Goal: Task Accomplishment & Management: Manage account settings

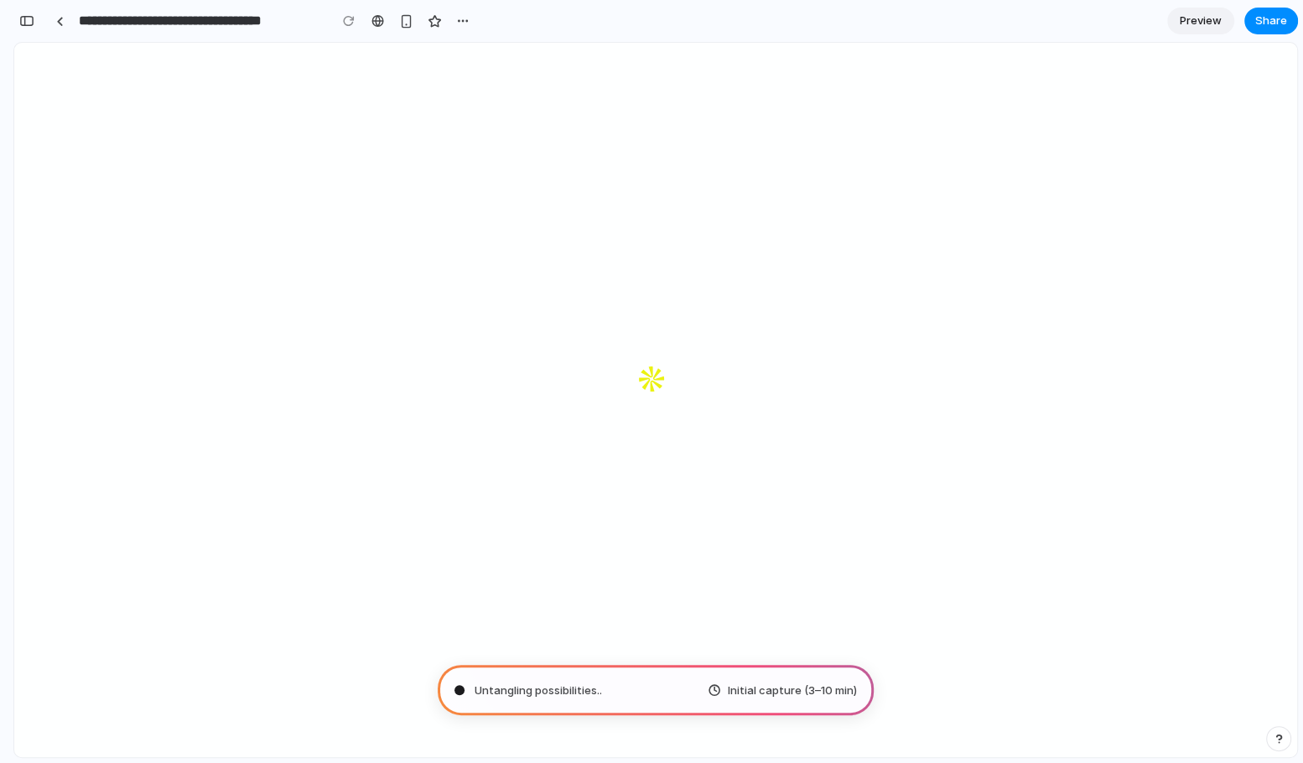
scroll to position [552, 0]
click at [29, 26] on button "button" at bounding box center [26, 21] width 27 height 27
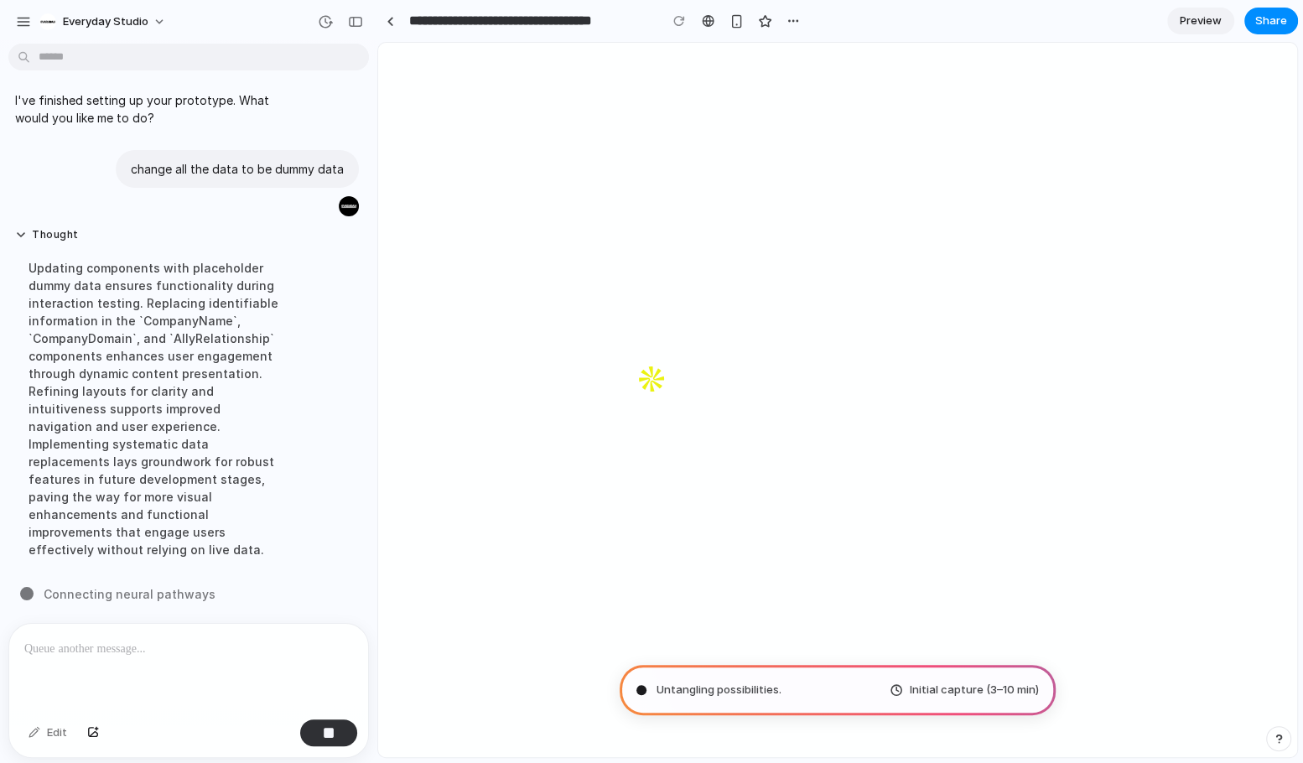
scroll to position [0, 0]
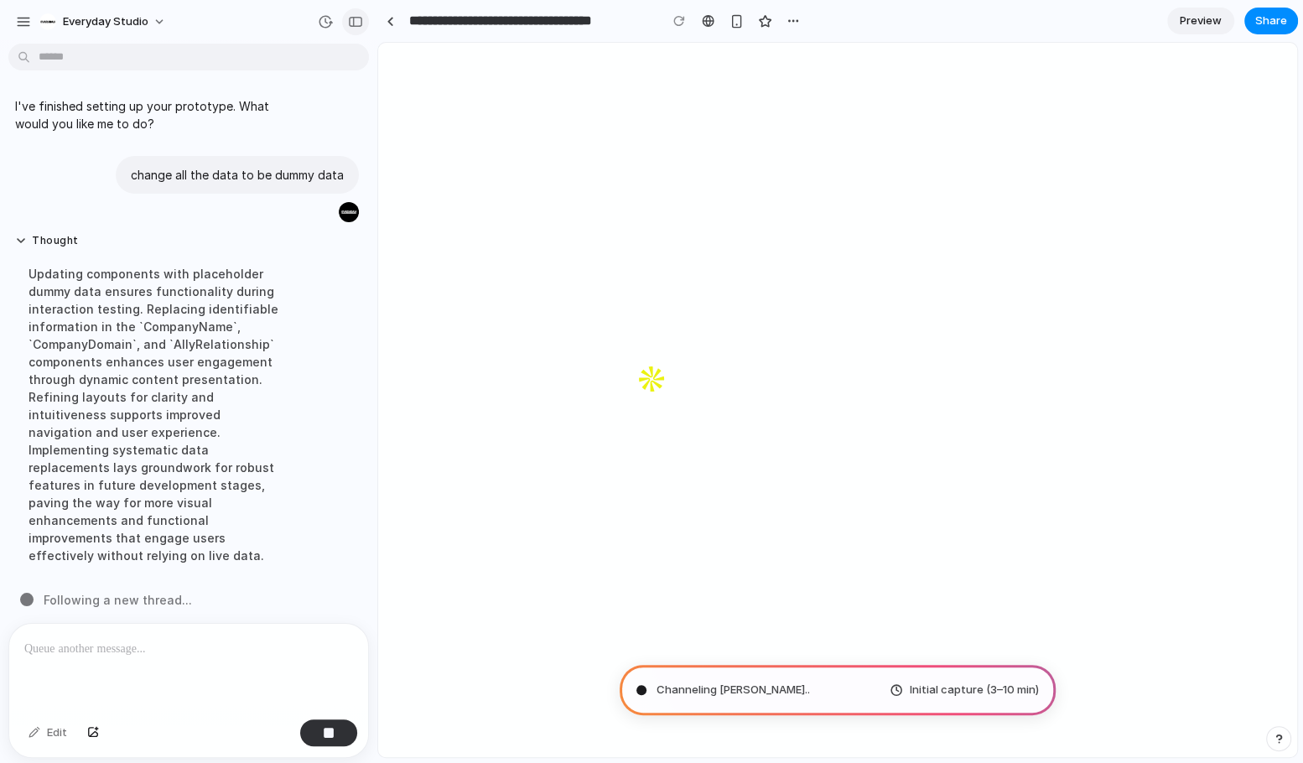
click at [356, 23] on div "button" at bounding box center [355, 22] width 15 height 12
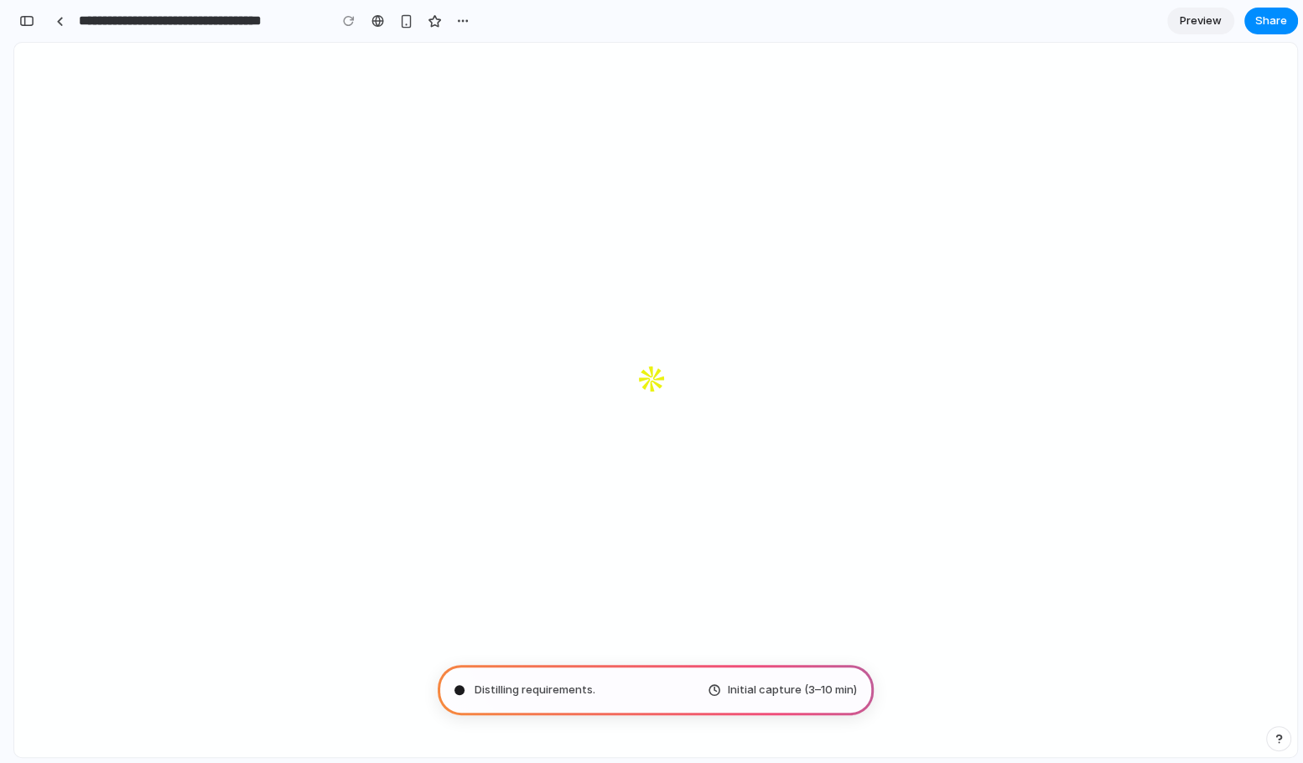
drag, startPoint x: 1299, startPoint y: 96, endPoint x: 1303, endPoint y: 713, distance: 616.4
click at [1302, 713] on html "**********" at bounding box center [651, 381] width 1303 height 763
click at [29, 23] on div "button" at bounding box center [26, 21] width 15 height 12
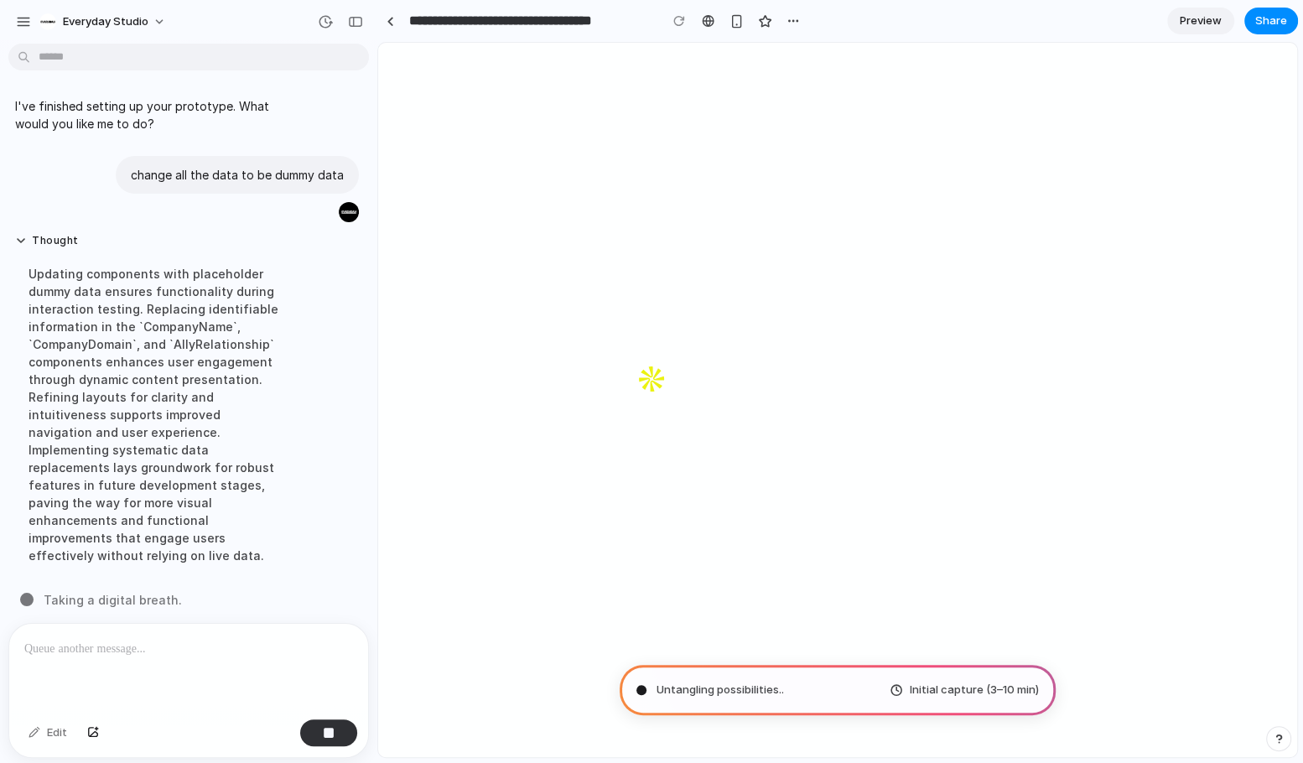
click at [102, 660] on div at bounding box center [188, 668] width 359 height 89
click at [845, 8] on section "**********" at bounding box center [837, 21] width 921 height 42
click at [174, 652] on p at bounding box center [188, 649] width 329 height 20
click at [175, 179] on p "change all the data to be dummy data" at bounding box center [237, 175] width 213 height 18
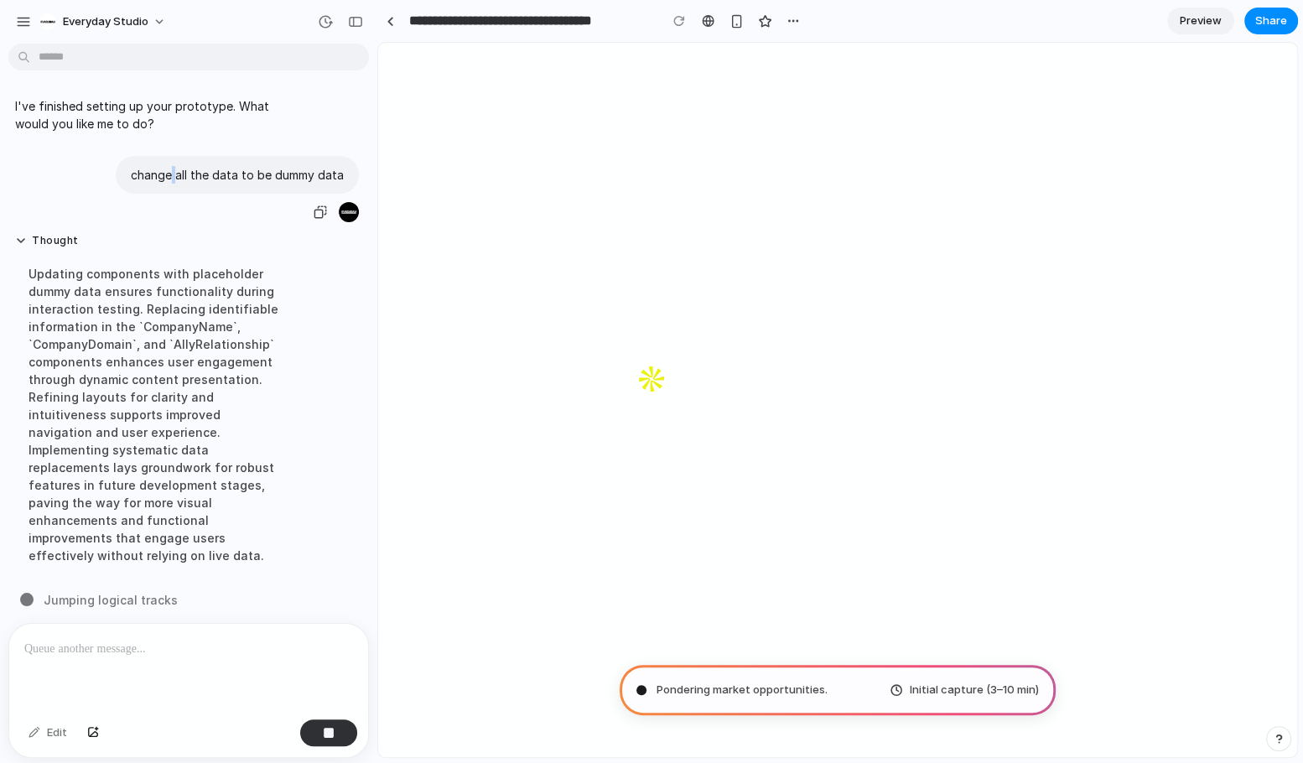
click at [175, 179] on p "change all the data to be dummy data" at bounding box center [237, 175] width 213 height 18
copy div "change all the data to be dummy data"
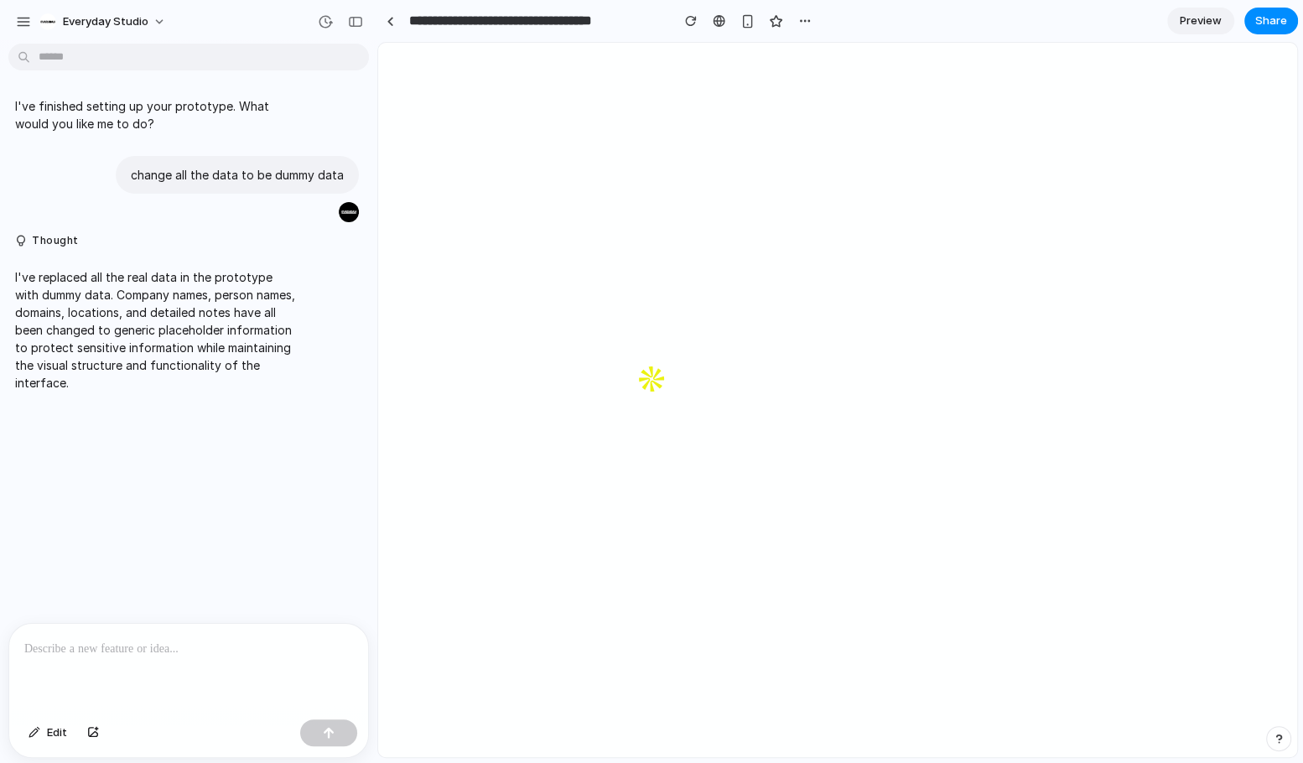
click at [110, 664] on div at bounding box center [188, 668] width 359 height 89
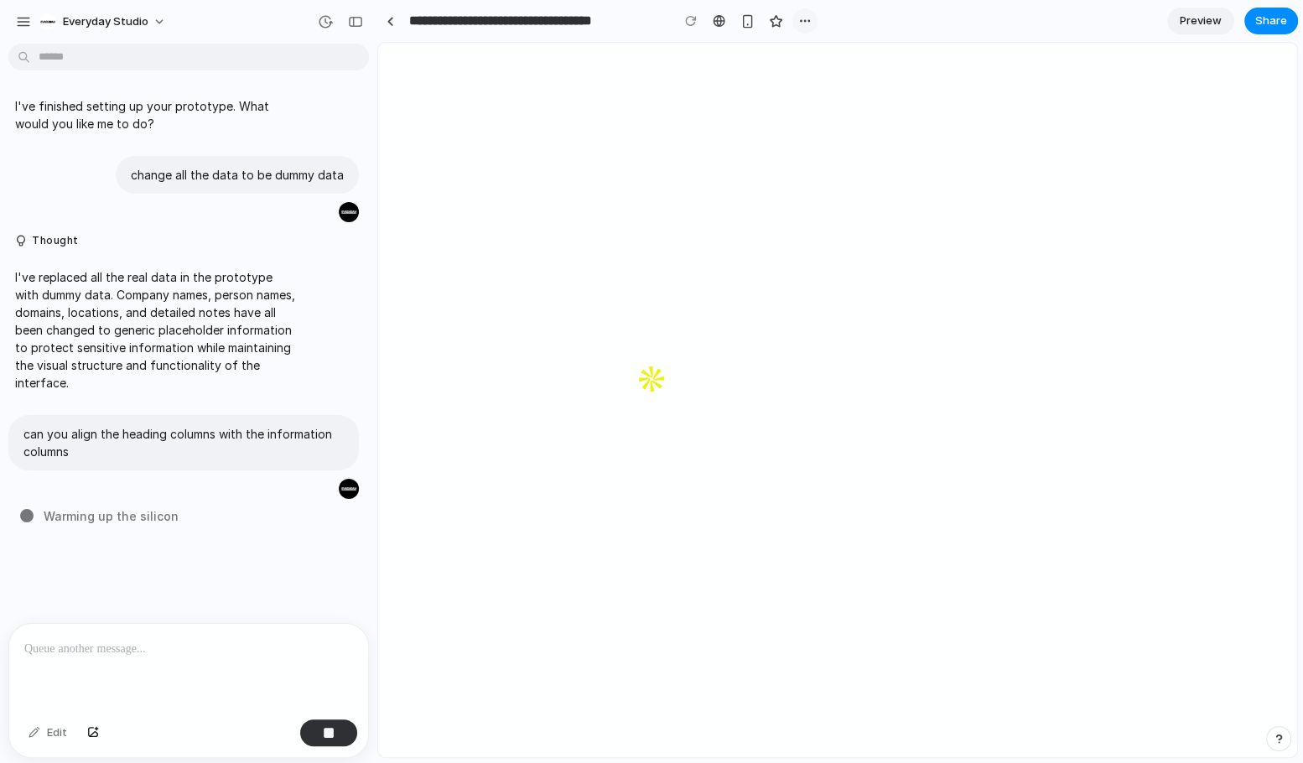
click at [807, 10] on button "button" at bounding box center [805, 20] width 25 height 25
click at [804, 19] on div "Duplicate Delete" at bounding box center [651, 381] width 1303 height 763
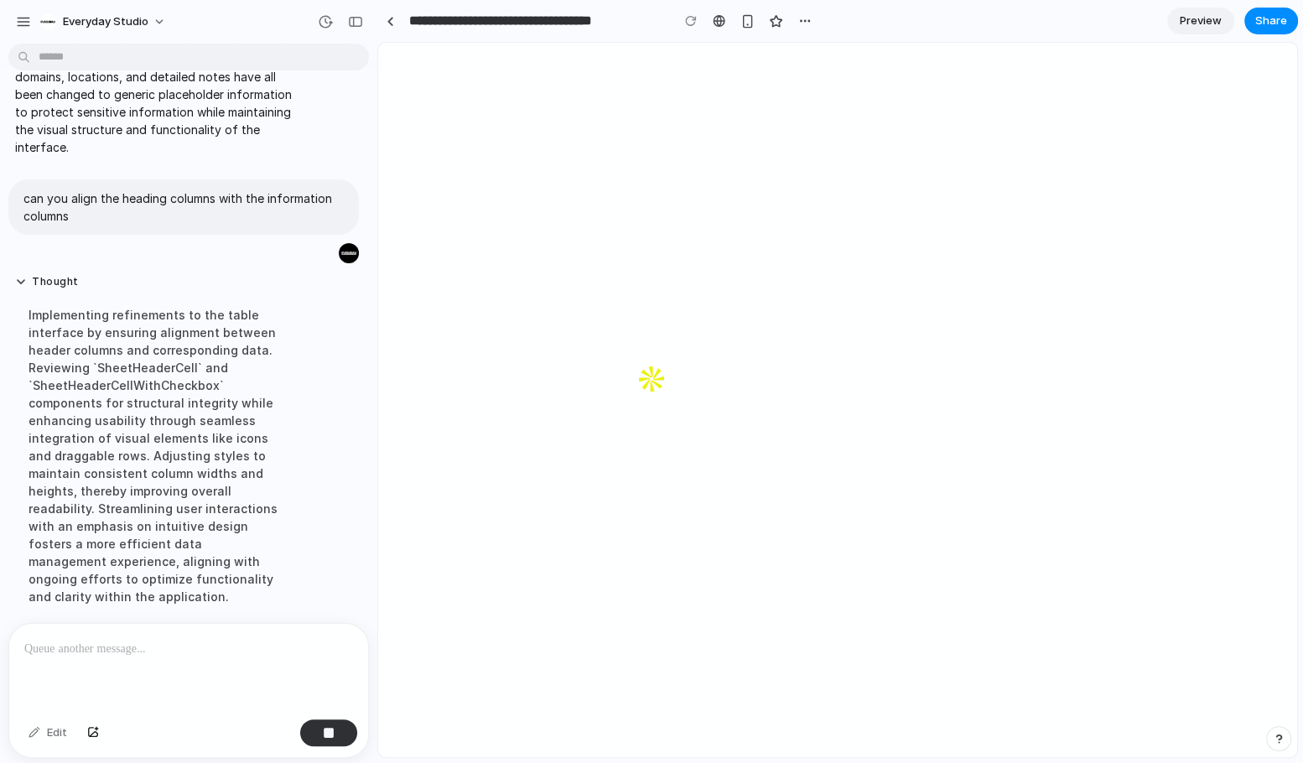
scroll to position [282, 0]
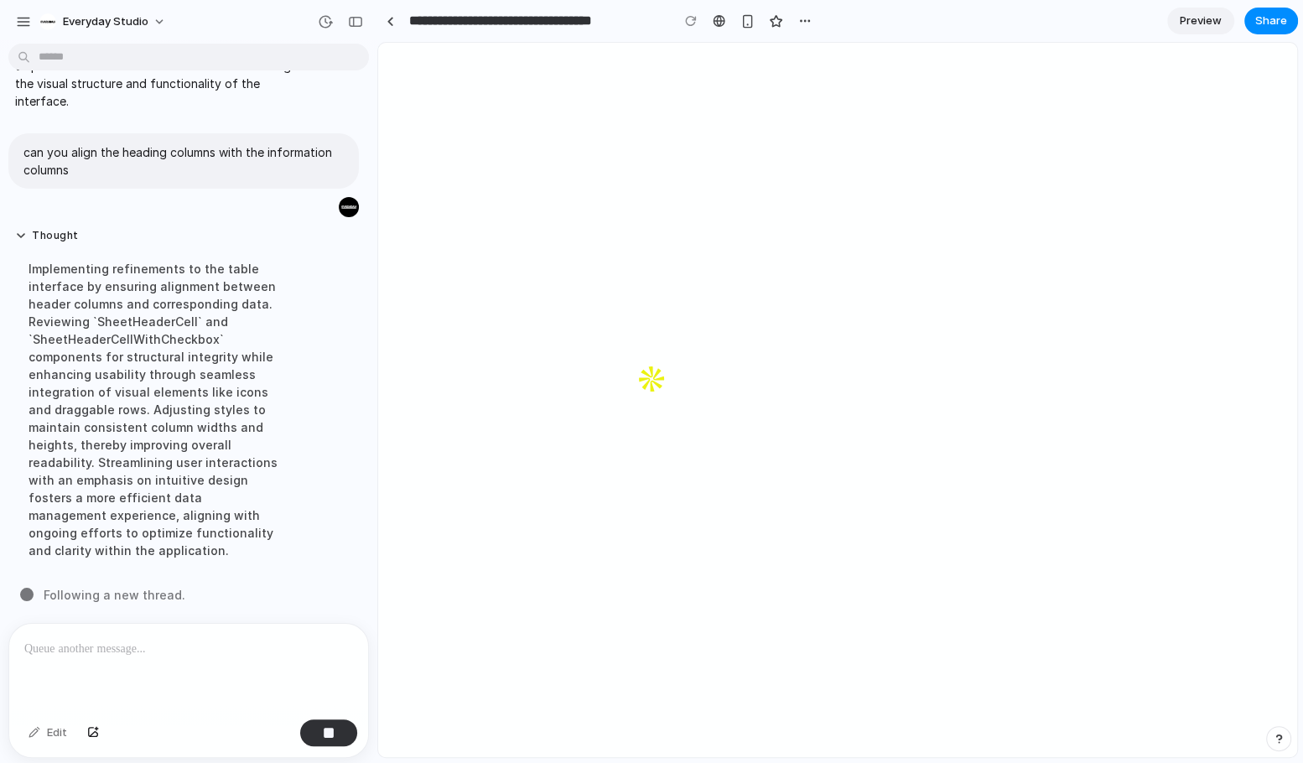
click at [102, 654] on p at bounding box center [188, 649] width 329 height 20
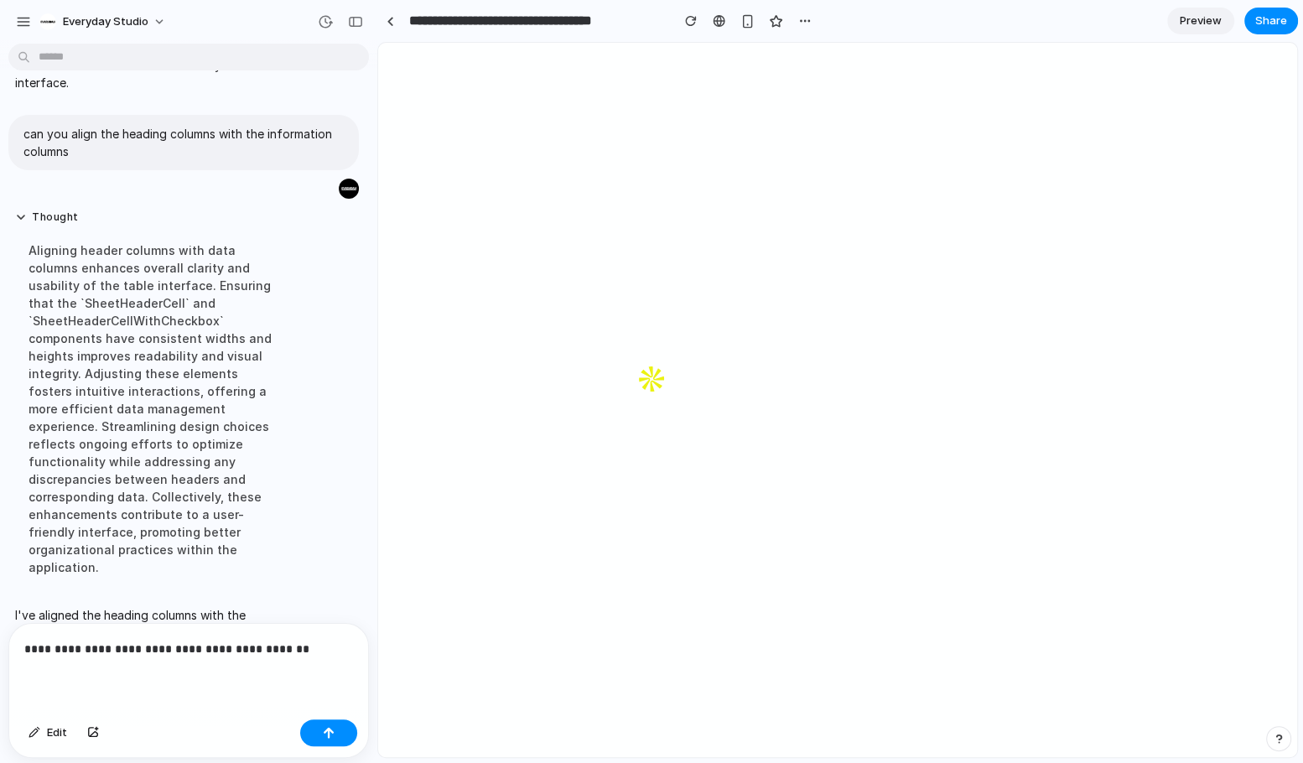
scroll to position [370, 0]
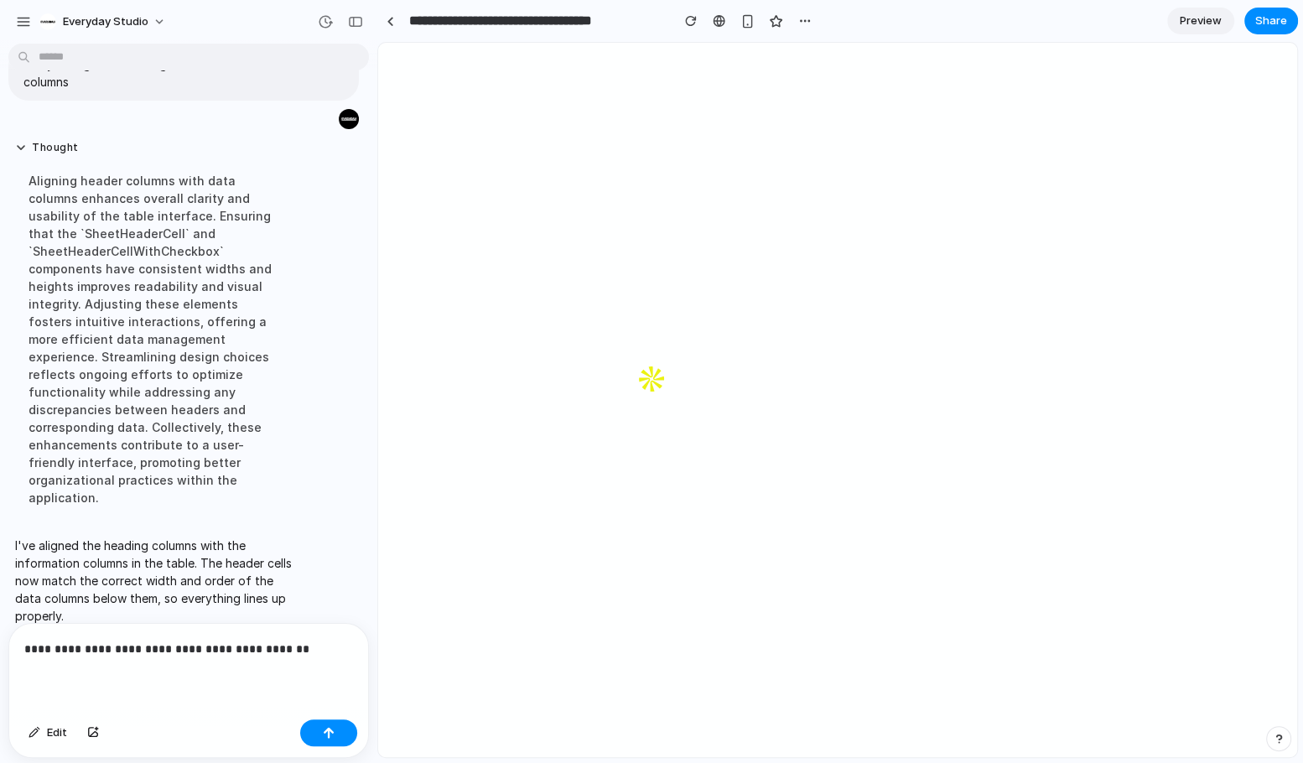
click at [287, 680] on div "**********" at bounding box center [188, 668] width 359 height 89
click at [325, 738] on button "button" at bounding box center [328, 733] width 57 height 27
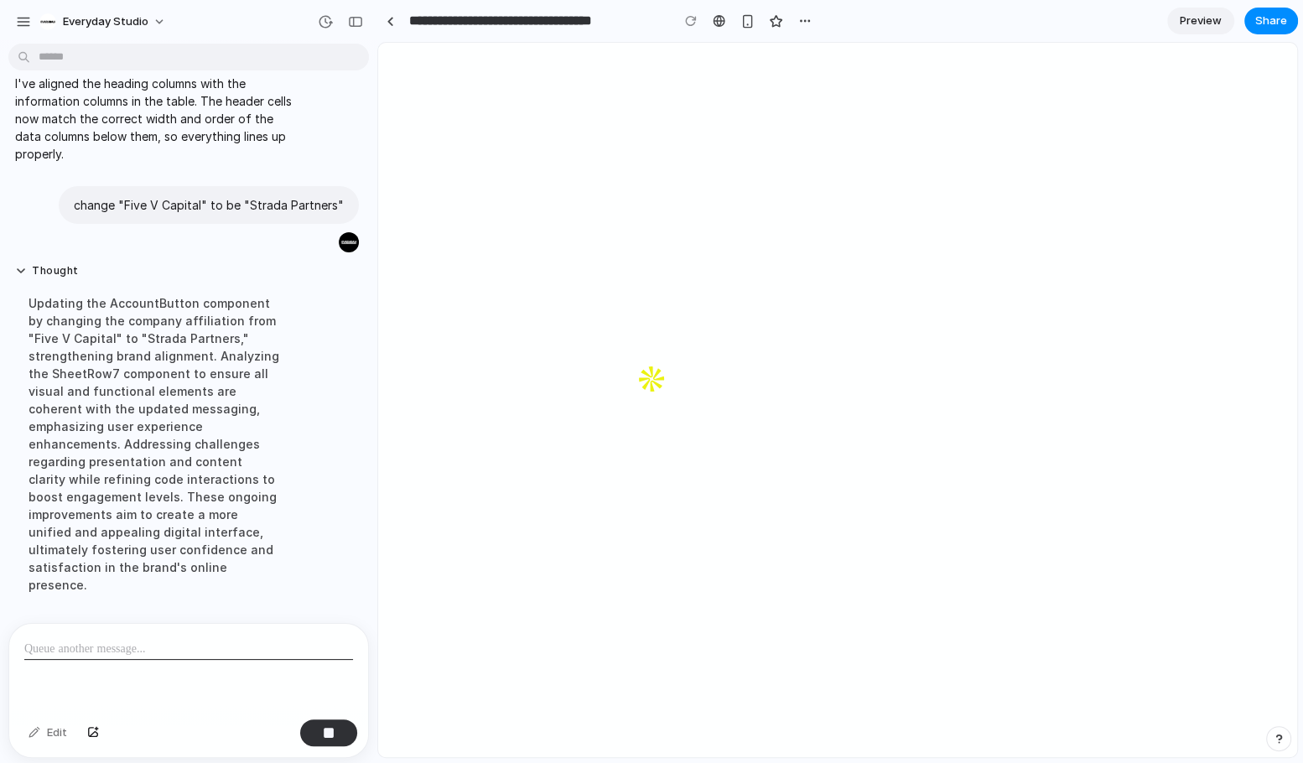
scroll to position [489, 0]
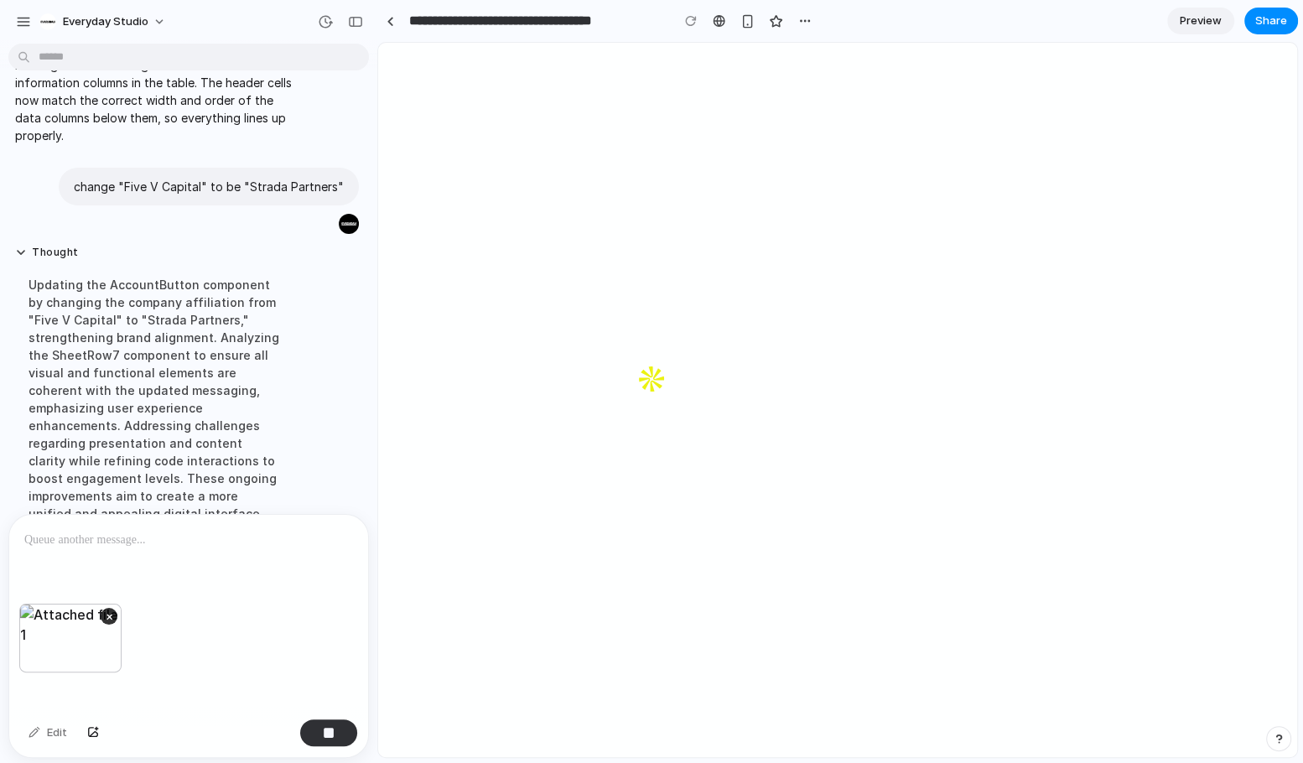
click at [81, 559] on div at bounding box center [188, 559] width 359 height 89
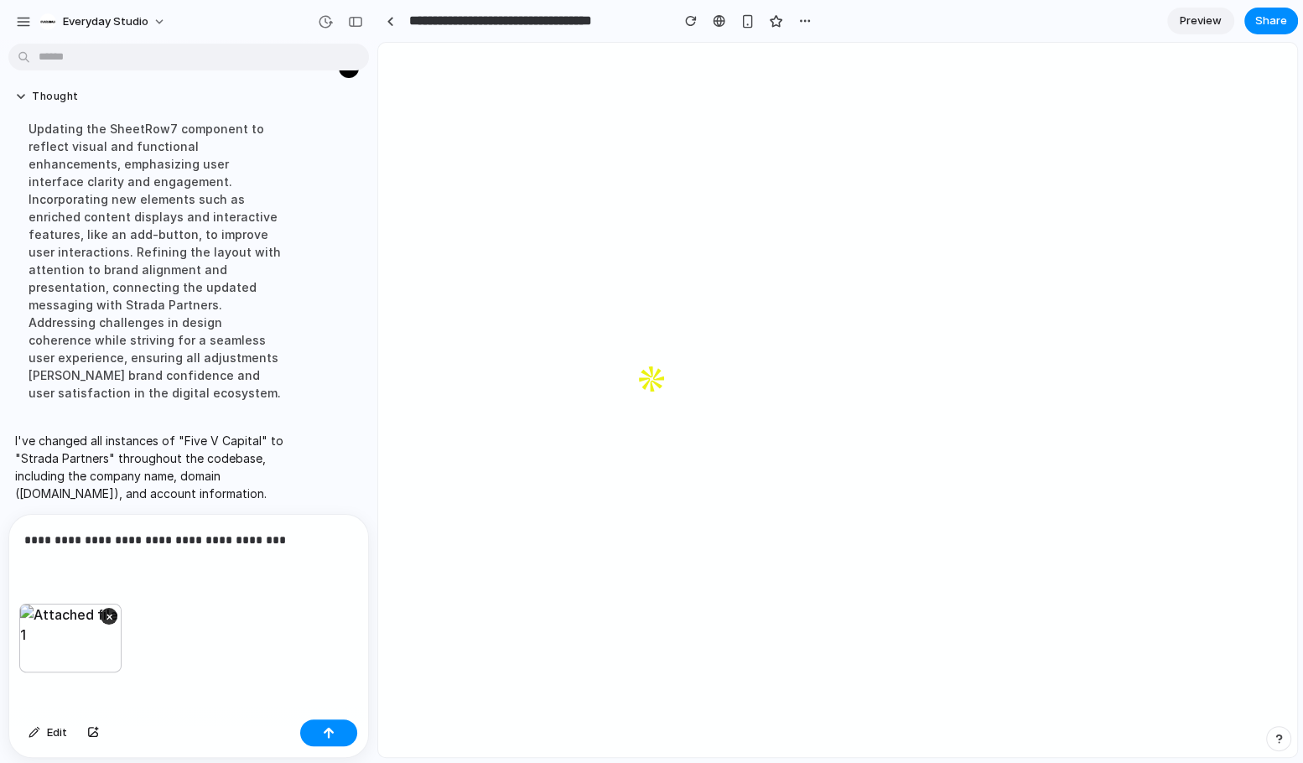
scroll to position [632, 0]
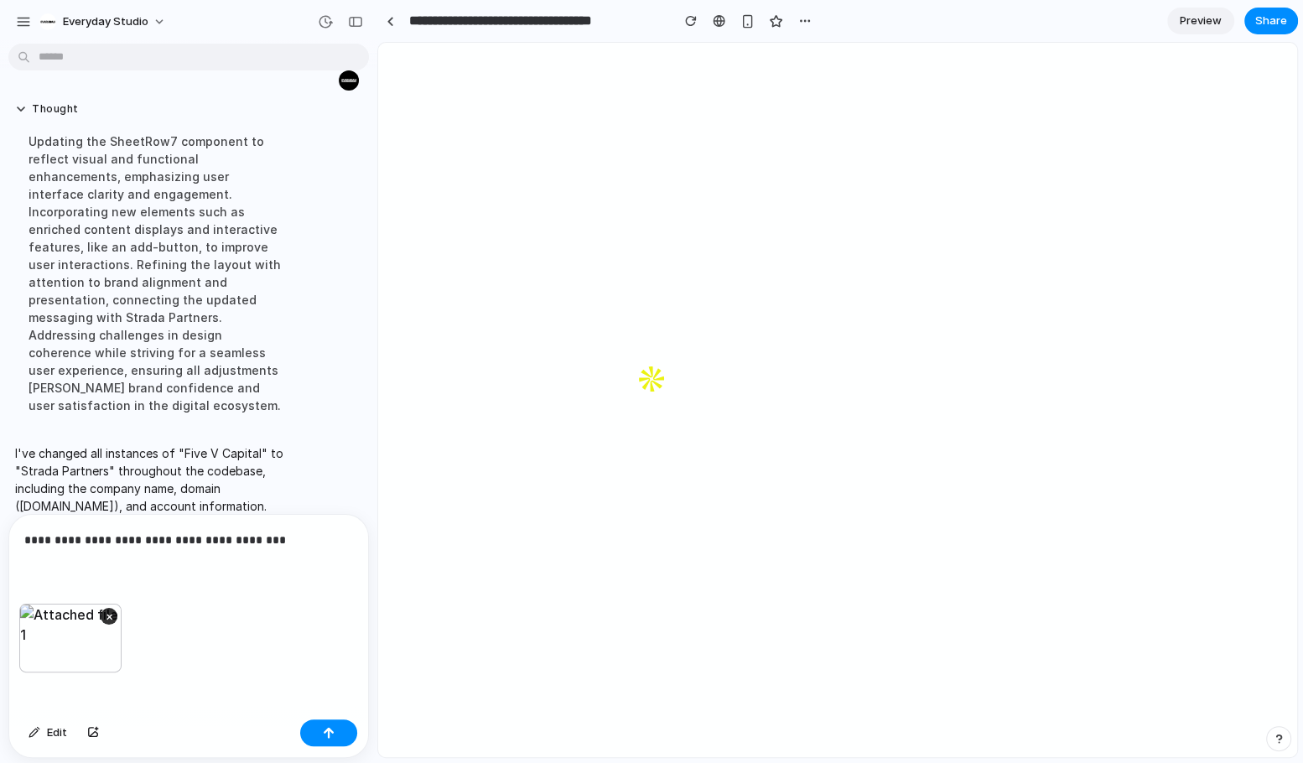
click at [71, 574] on div "**********" at bounding box center [188, 559] width 359 height 89
click at [326, 728] on div "button" at bounding box center [329, 733] width 12 height 12
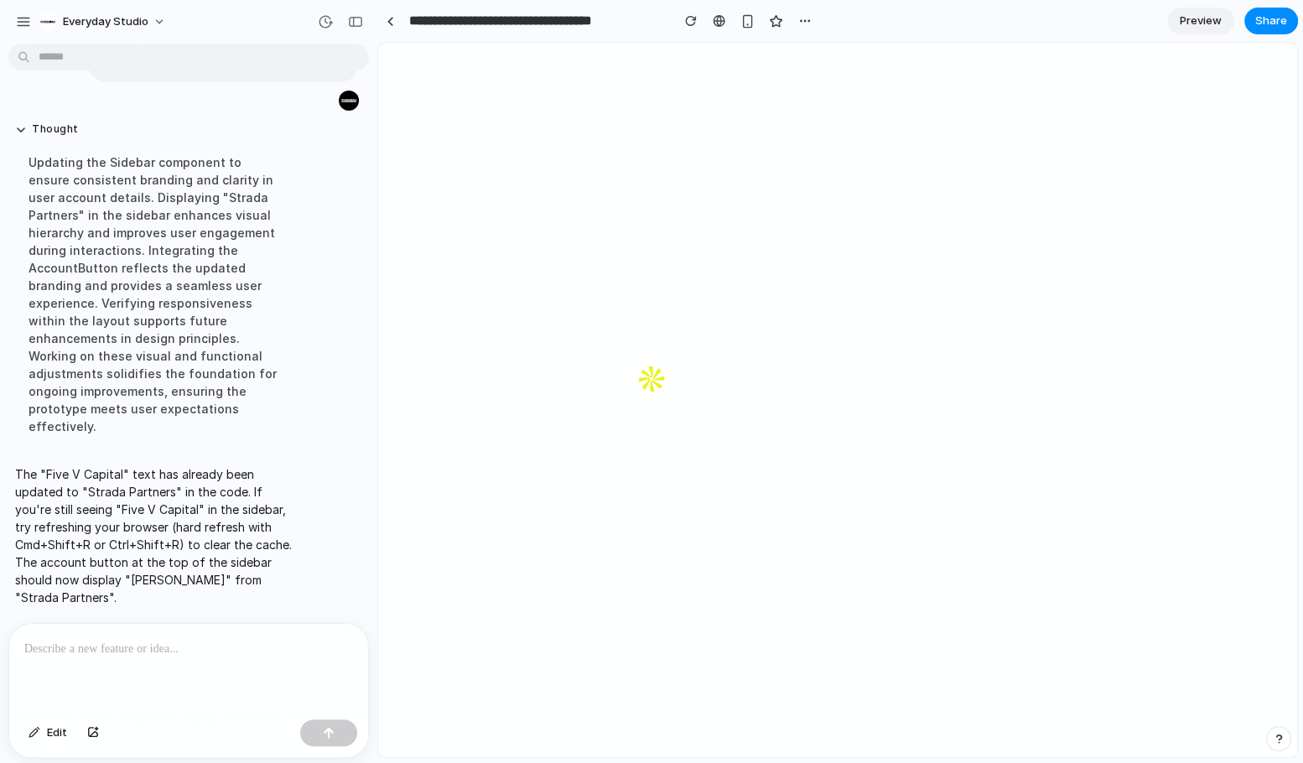
scroll to position [1852, 0]
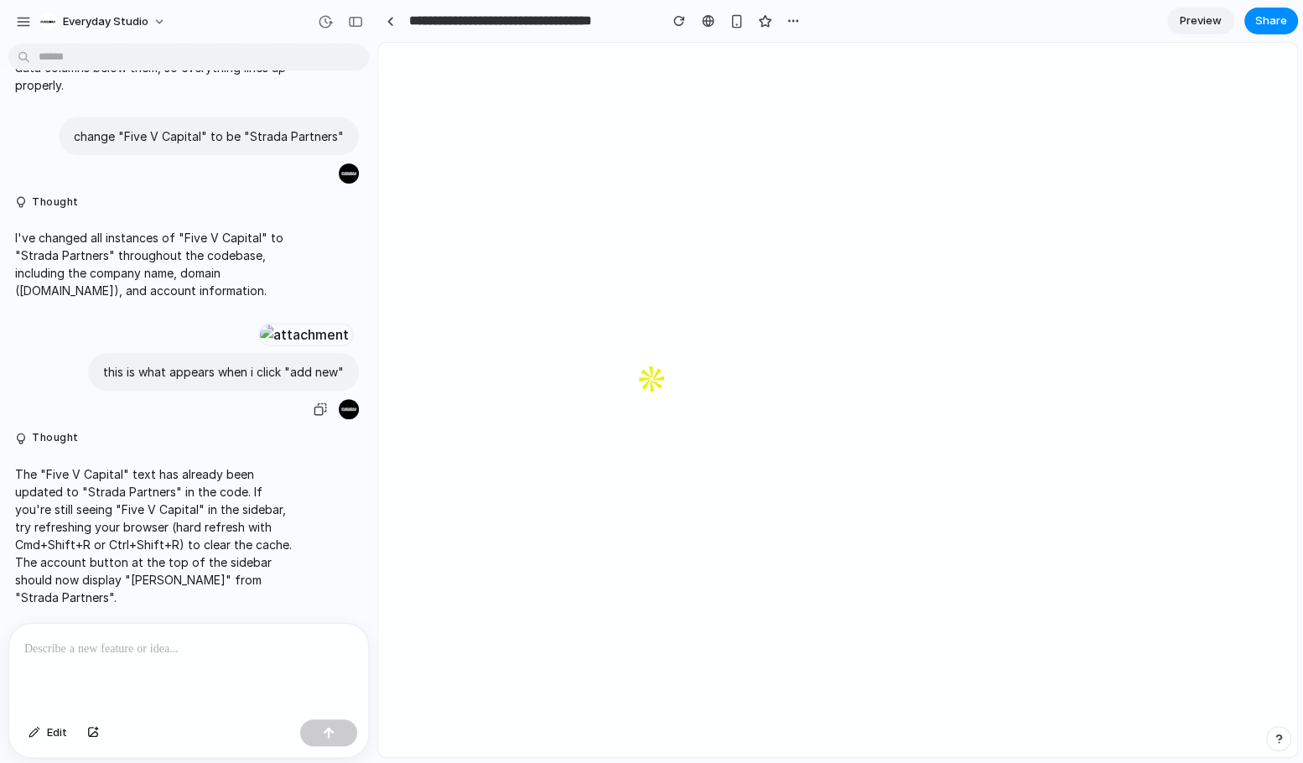
scroll to position [556, 0]
drag, startPoint x: 174, startPoint y: 397, endPoint x: 131, endPoint y: 620, distance: 227.2
click at [258, 346] on div at bounding box center [304, 334] width 92 height 23
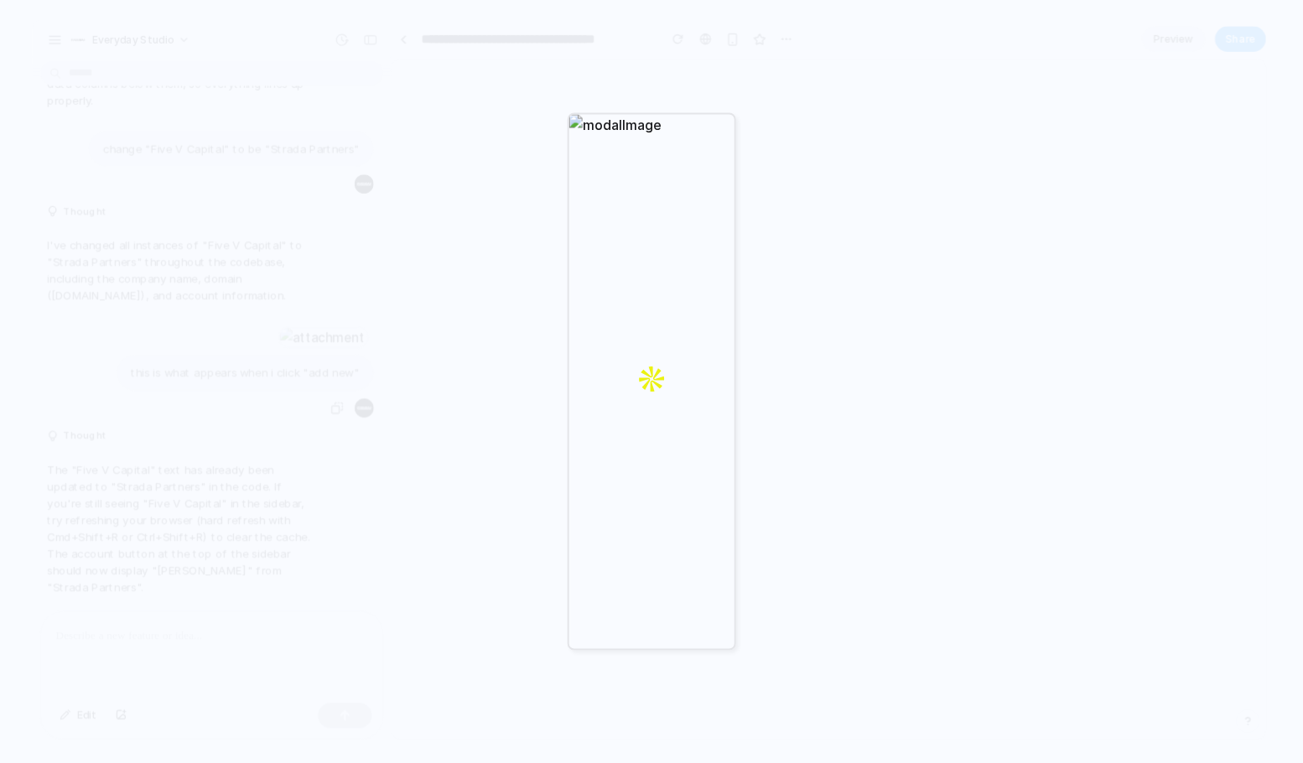
click at [220, 512] on div at bounding box center [651, 381] width 1303 height 763
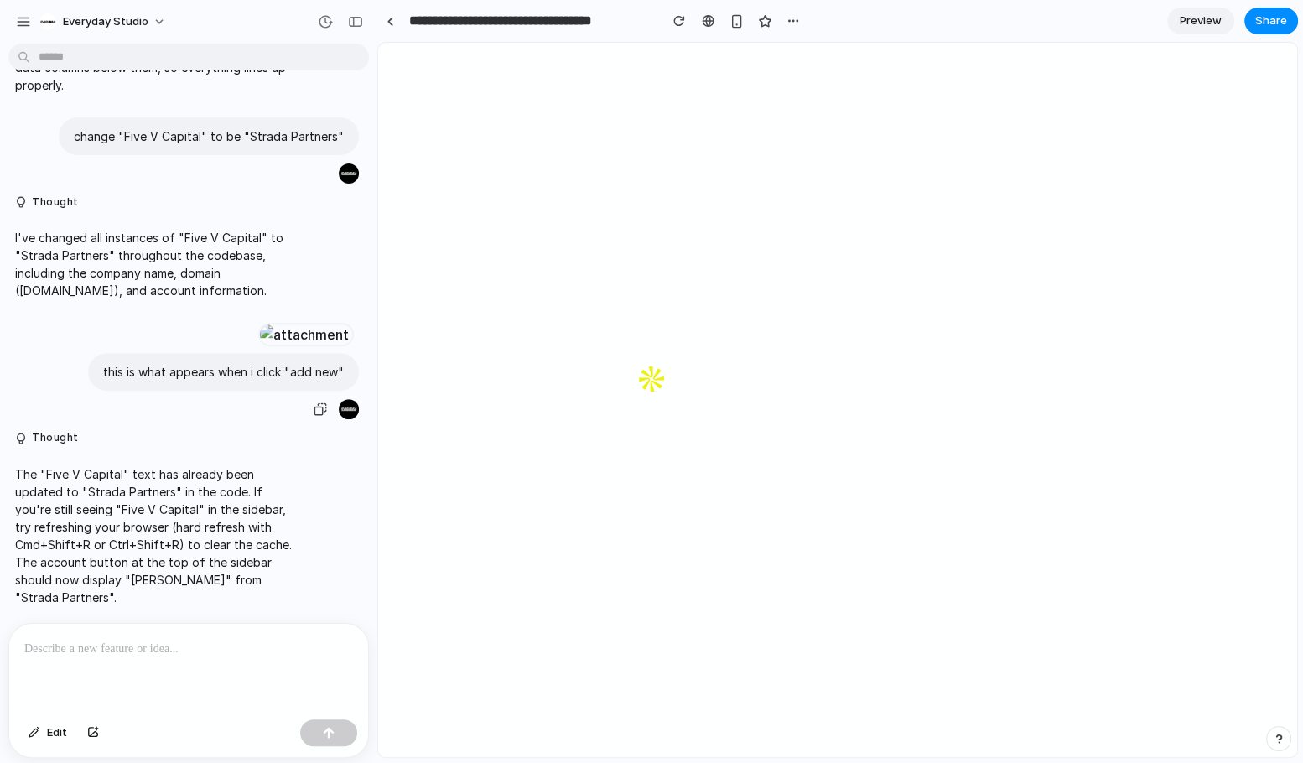
click at [258, 346] on div at bounding box center [304, 334] width 92 height 23
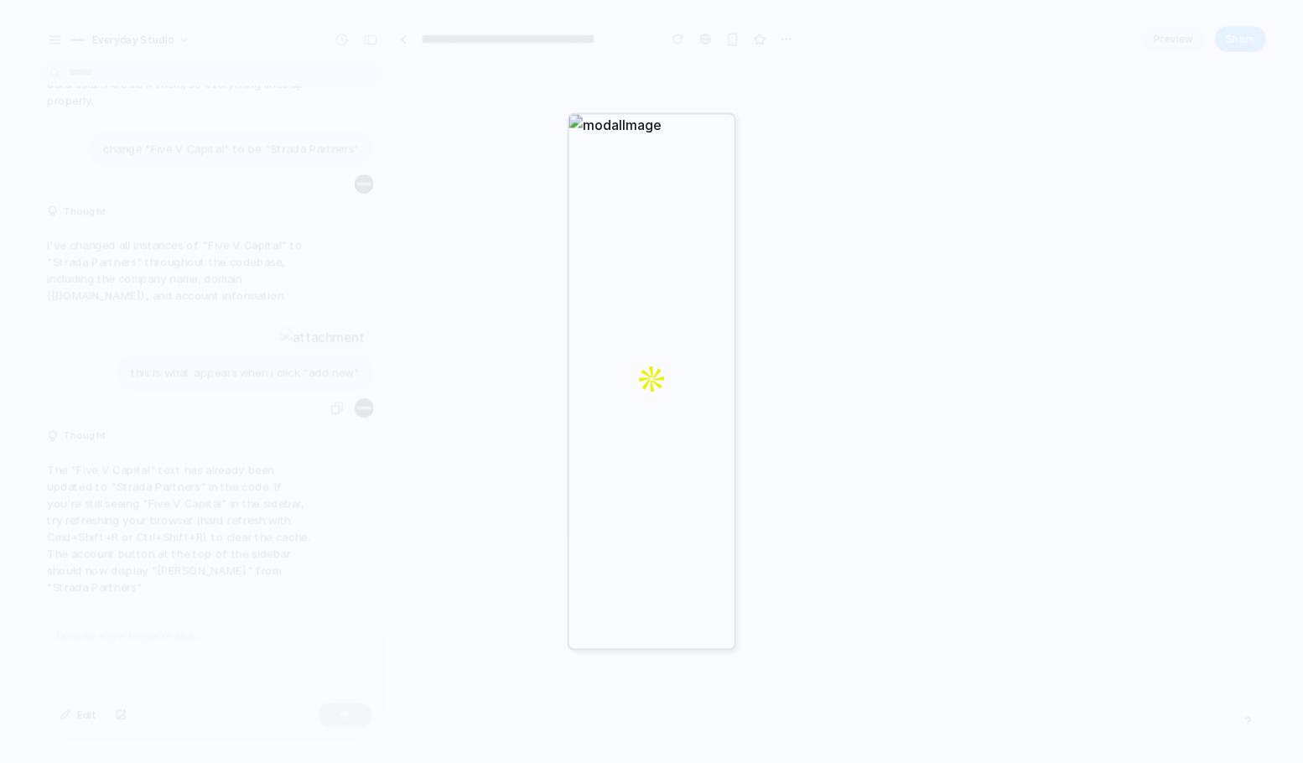
drag, startPoint x: 692, startPoint y: 203, endPoint x: 457, endPoint y: 336, distance: 270.1
click at [457, 336] on div at bounding box center [651, 381] width 1303 height 763
click at [177, 506] on div at bounding box center [651, 381] width 1303 height 763
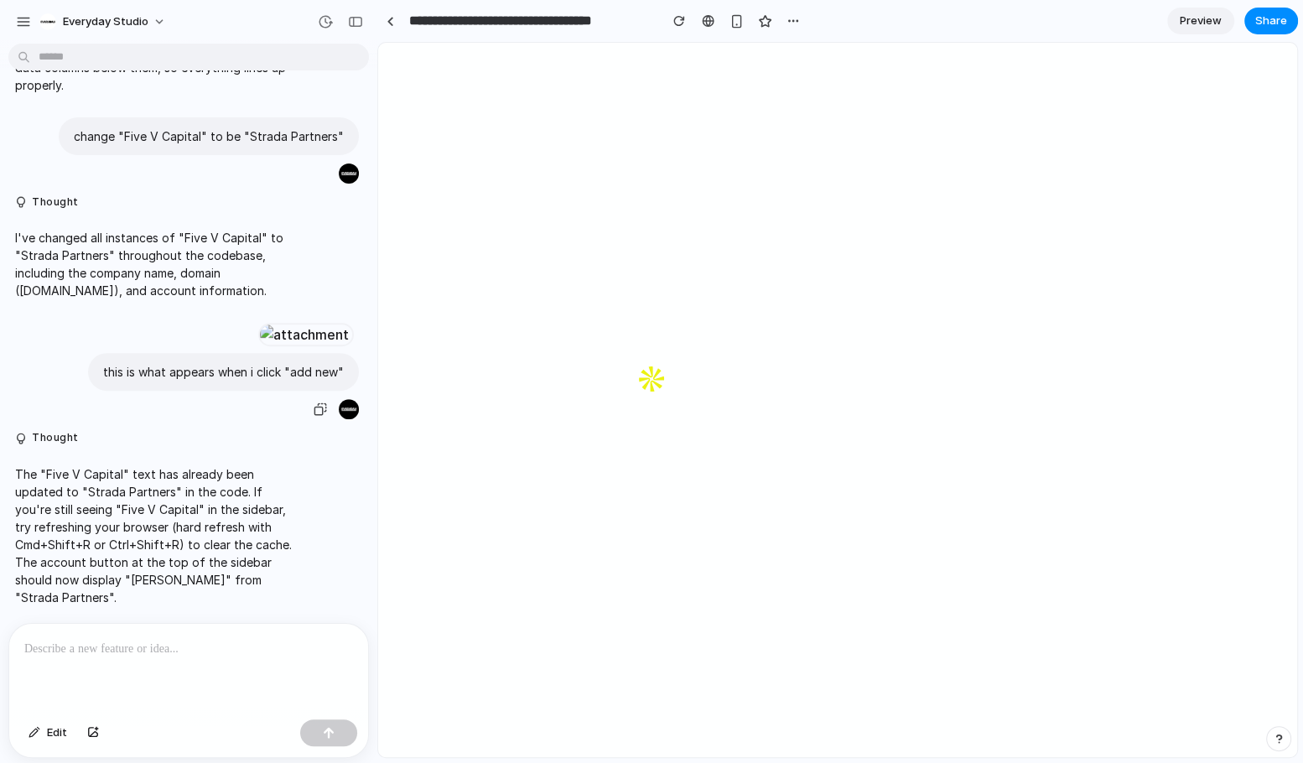
scroll to position [1561, 0]
click at [155, 666] on div at bounding box center [188, 668] width 359 height 89
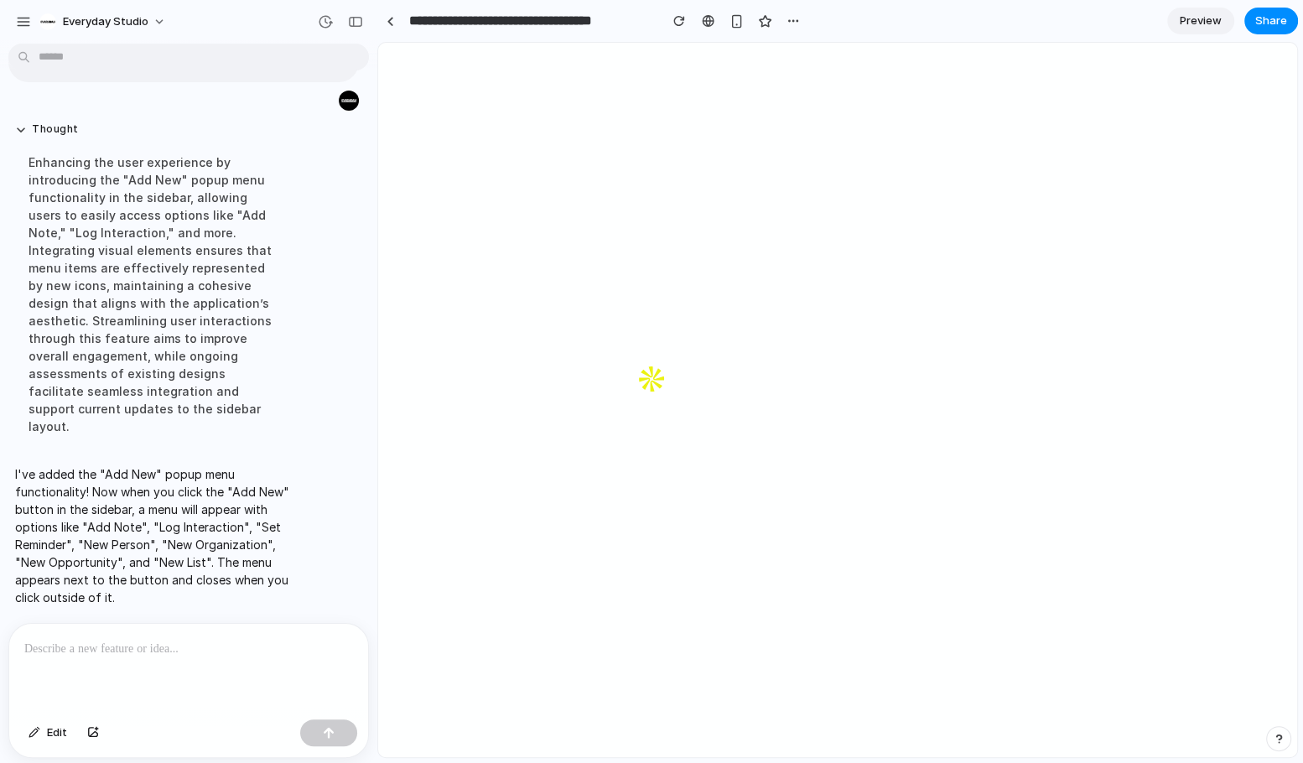
scroll to position [2129, 0]
click at [164, 658] on p at bounding box center [188, 649] width 329 height 20
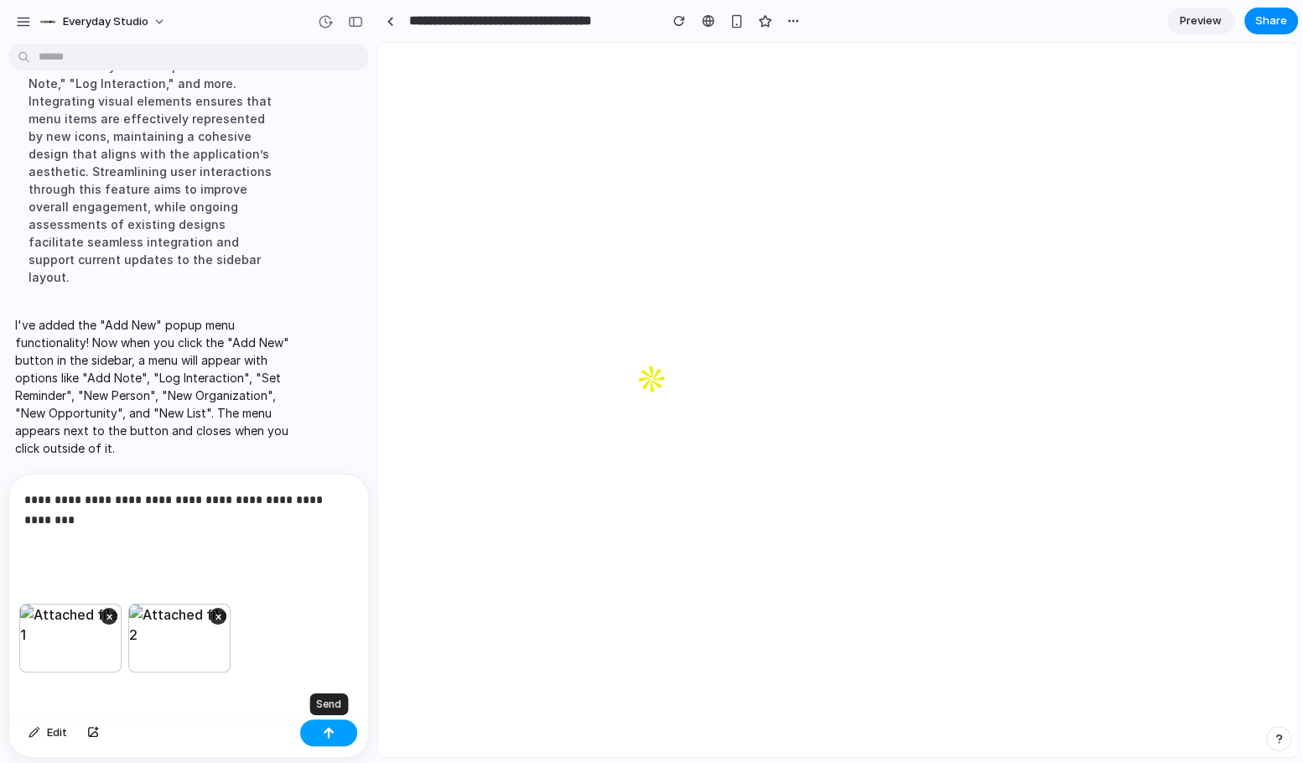
click at [330, 730] on div "button" at bounding box center [329, 733] width 12 height 12
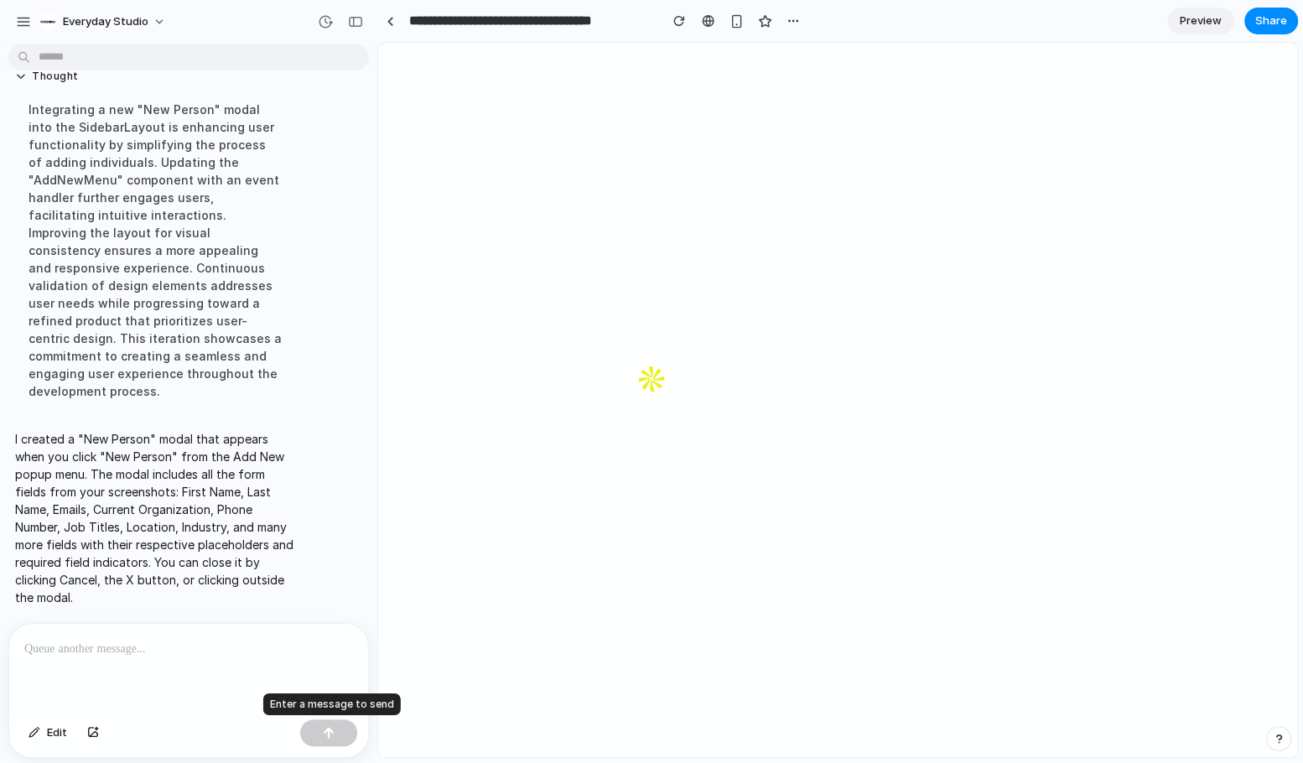
scroll to position [3547, 0]
click at [185, 648] on p at bounding box center [188, 649] width 329 height 20
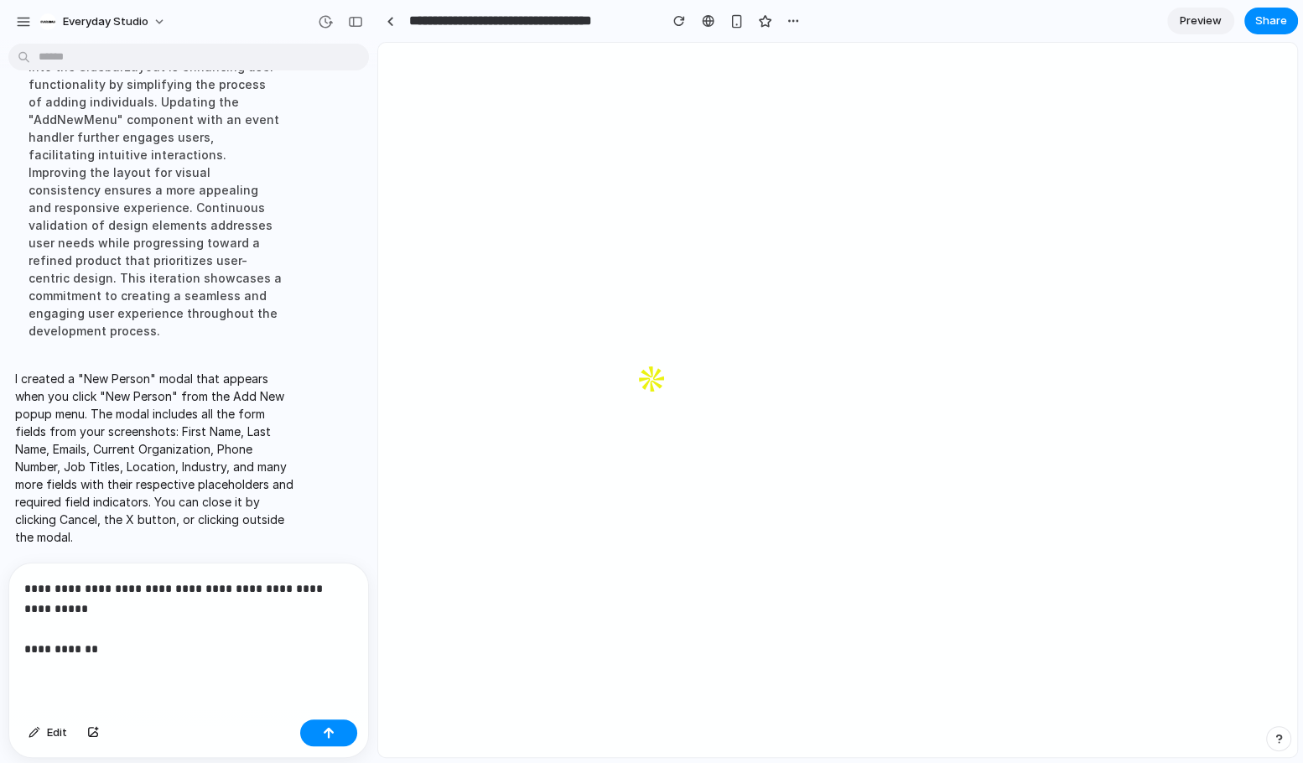
click at [168, 648] on p "**********" at bounding box center [188, 619] width 329 height 81
click at [64, 651] on p "**********" at bounding box center [188, 619] width 329 height 81
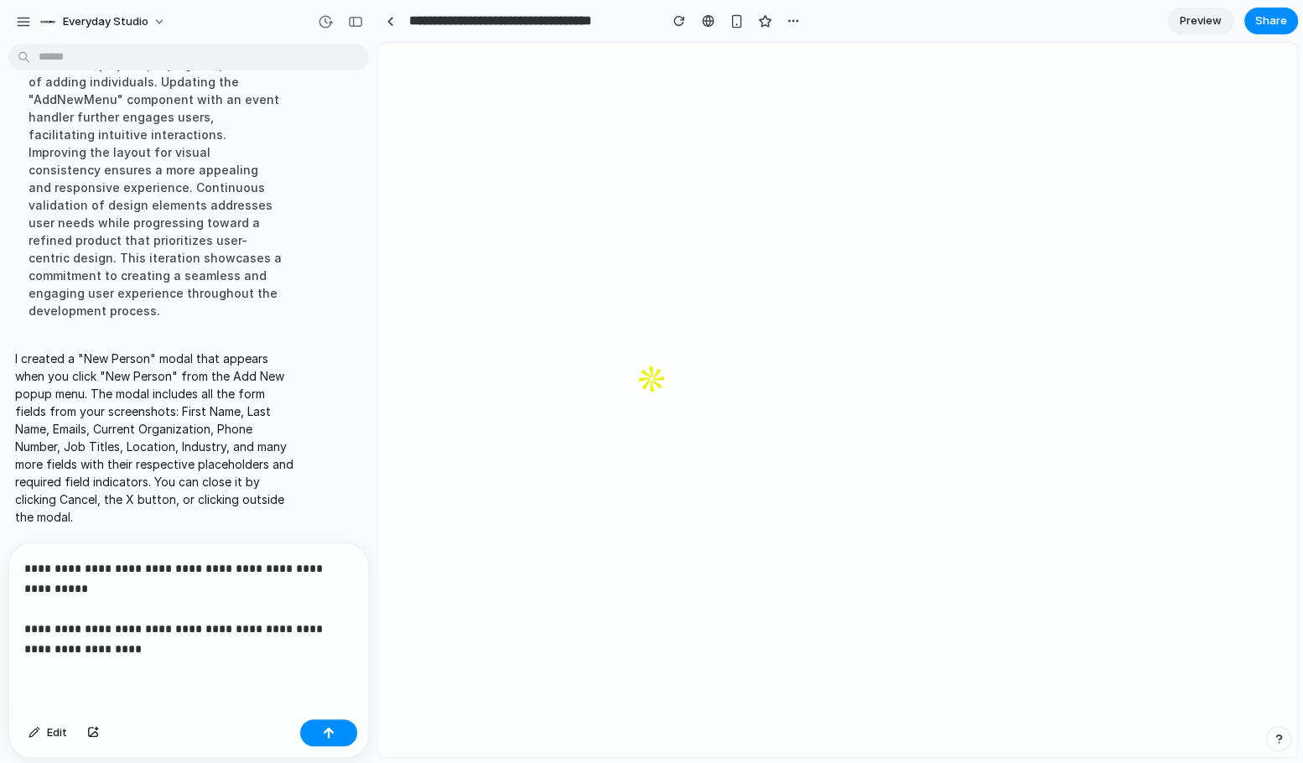
click at [212, 646] on p "**********" at bounding box center [188, 609] width 329 height 101
click at [323, 730] on div "button" at bounding box center [329, 733] width 12 height 12
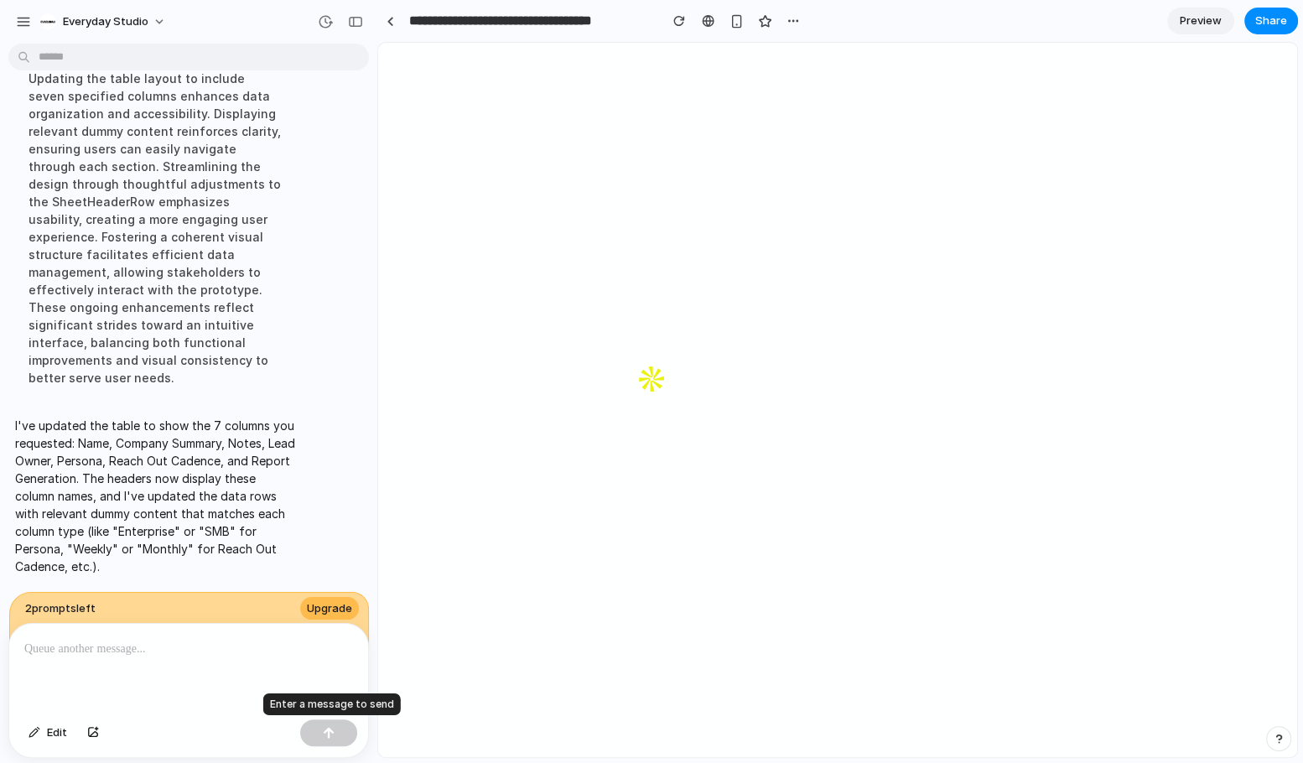
scroll to position [3953, 0]
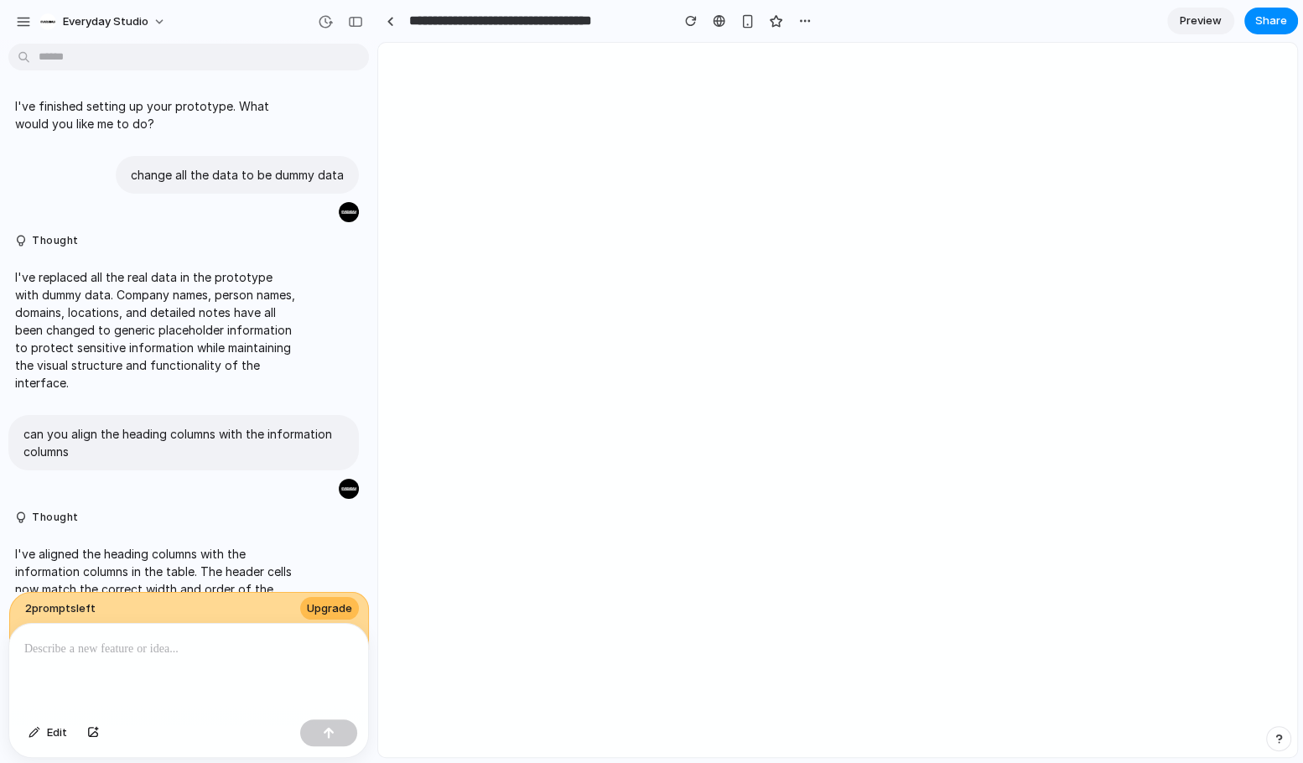
scroll to position [3613, 0]
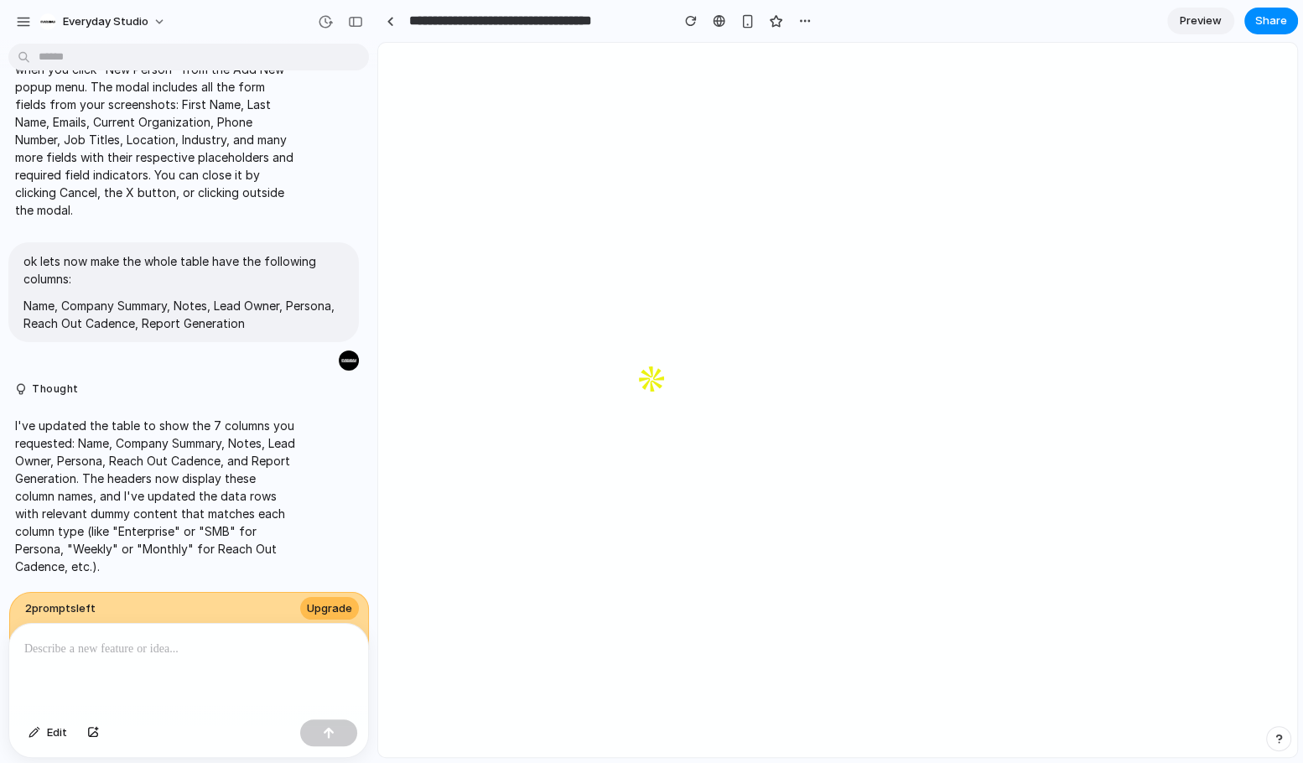
click at [137, 652] on p at bounding box center [188, 649] width 329 height 20
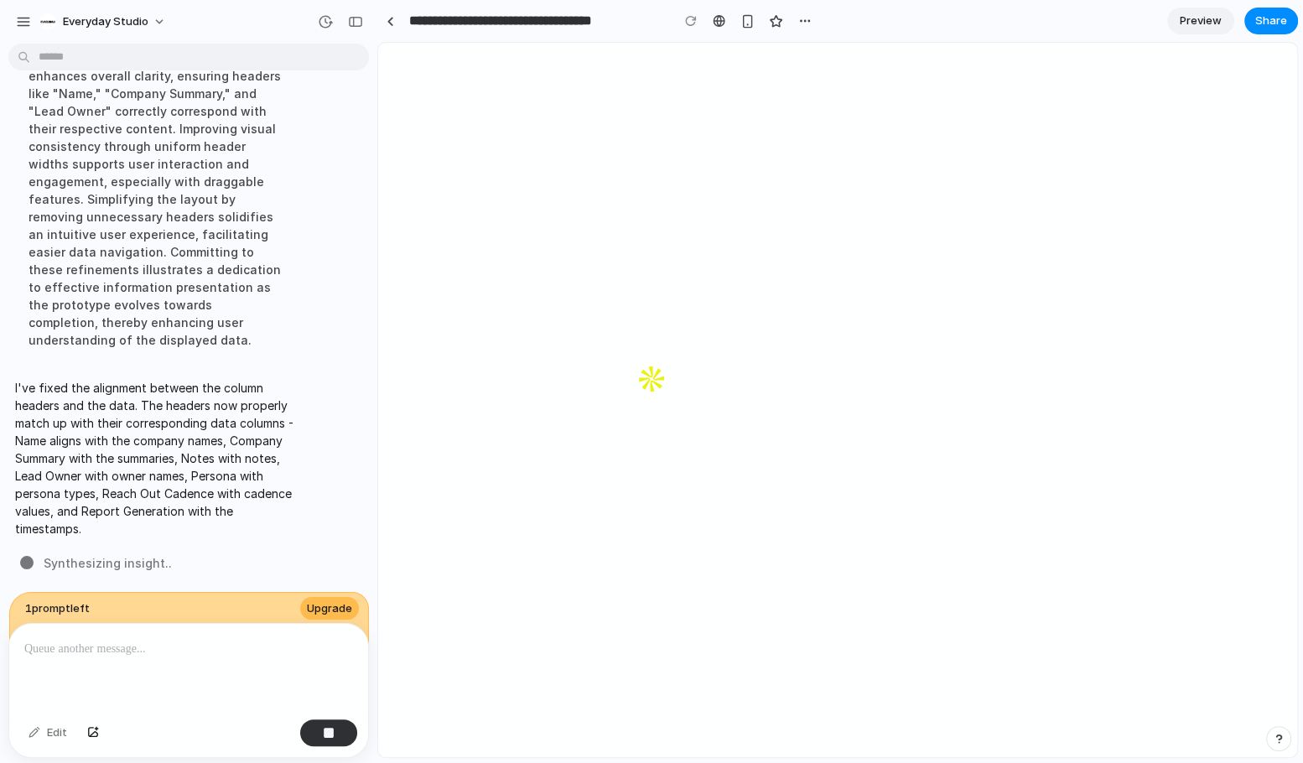
scroll to position [4282, 0]
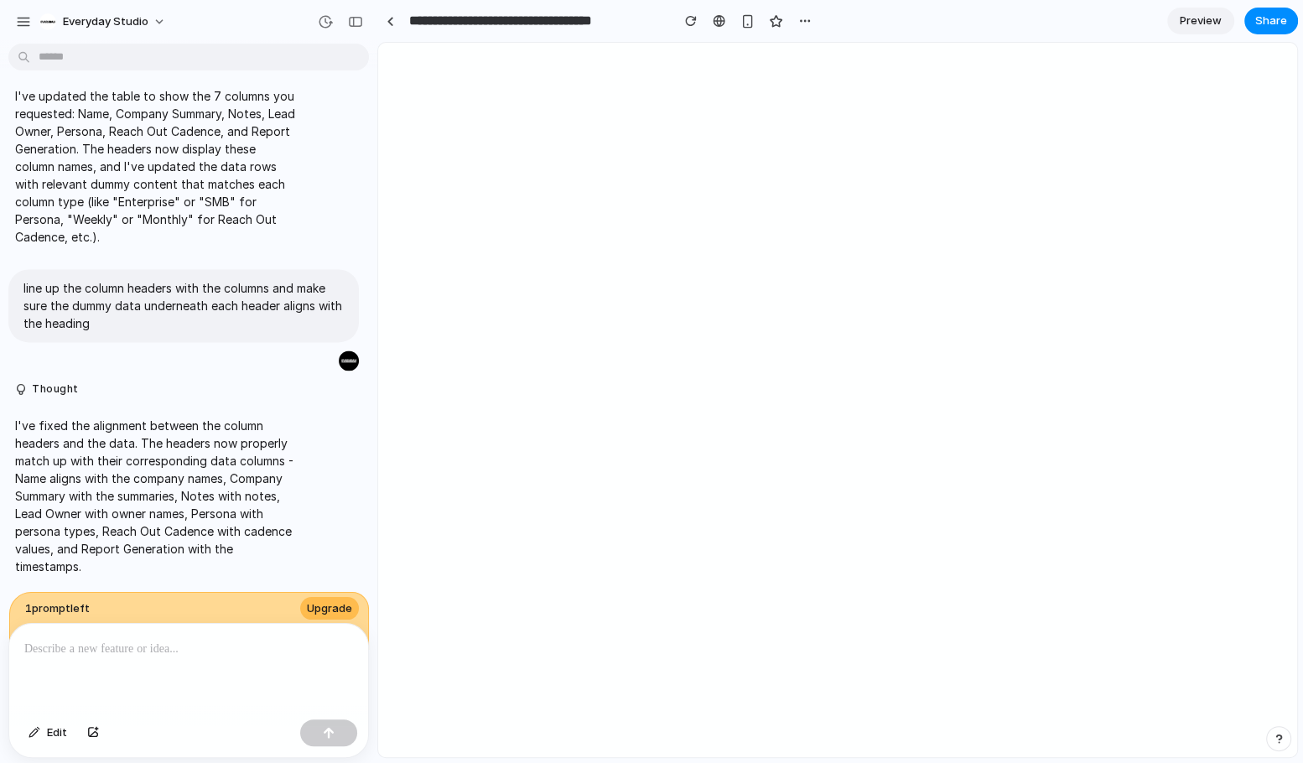
scroll to position [3956, 0]
click at [336, 613] on span "Upgrade" at bounding box center [329, 608] width 45 height 17
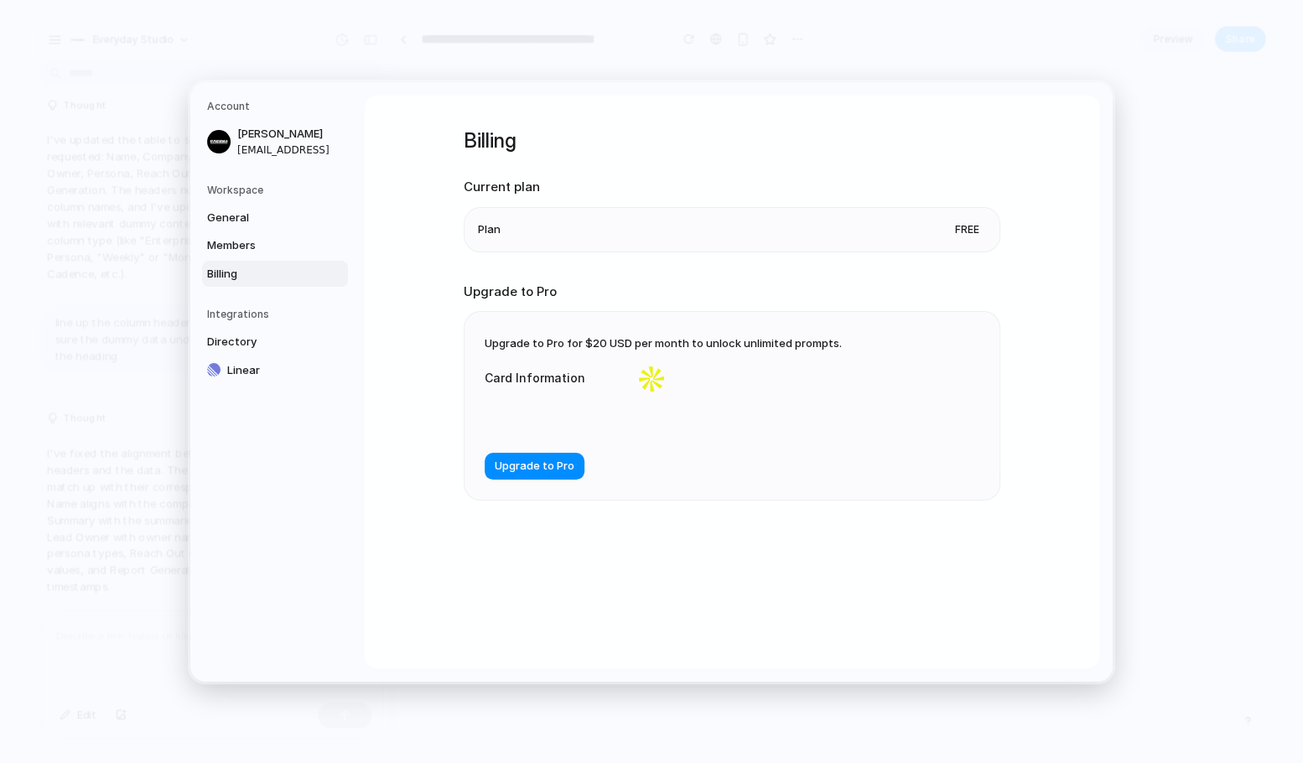
scroll to position [3924, 0]
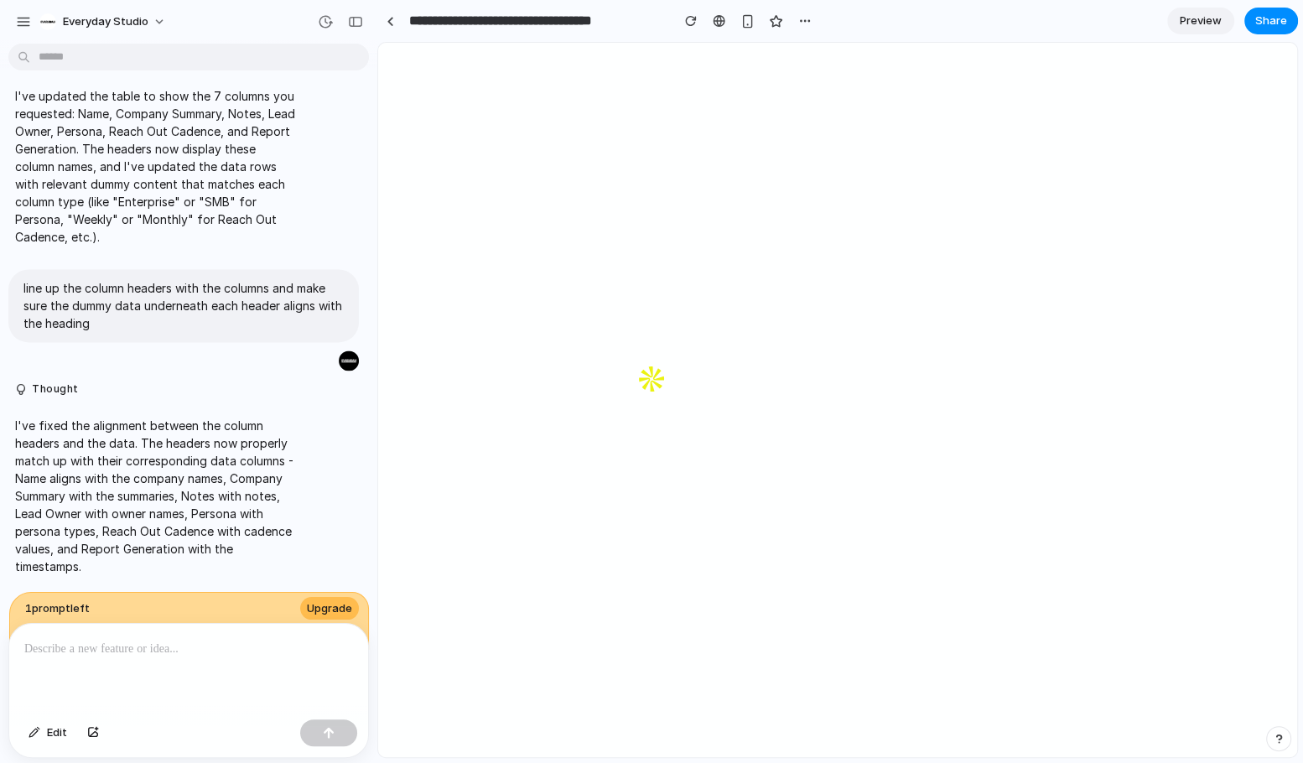
scroll to position [3956, 0]
click at [195, 640] on p at bounding box center [188, 649] width 329 height 20
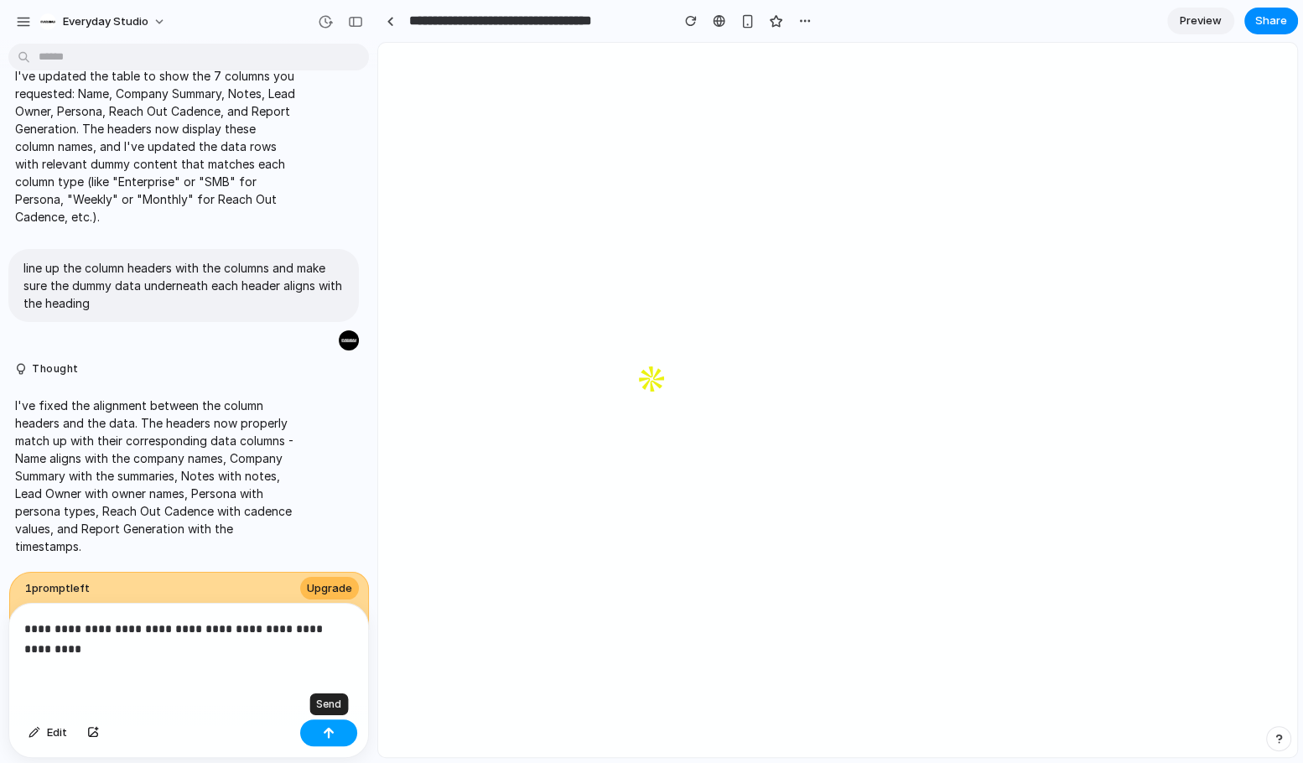
click at [327, 733] on div "button" at bounding box center [329, 733] width 12 height 12
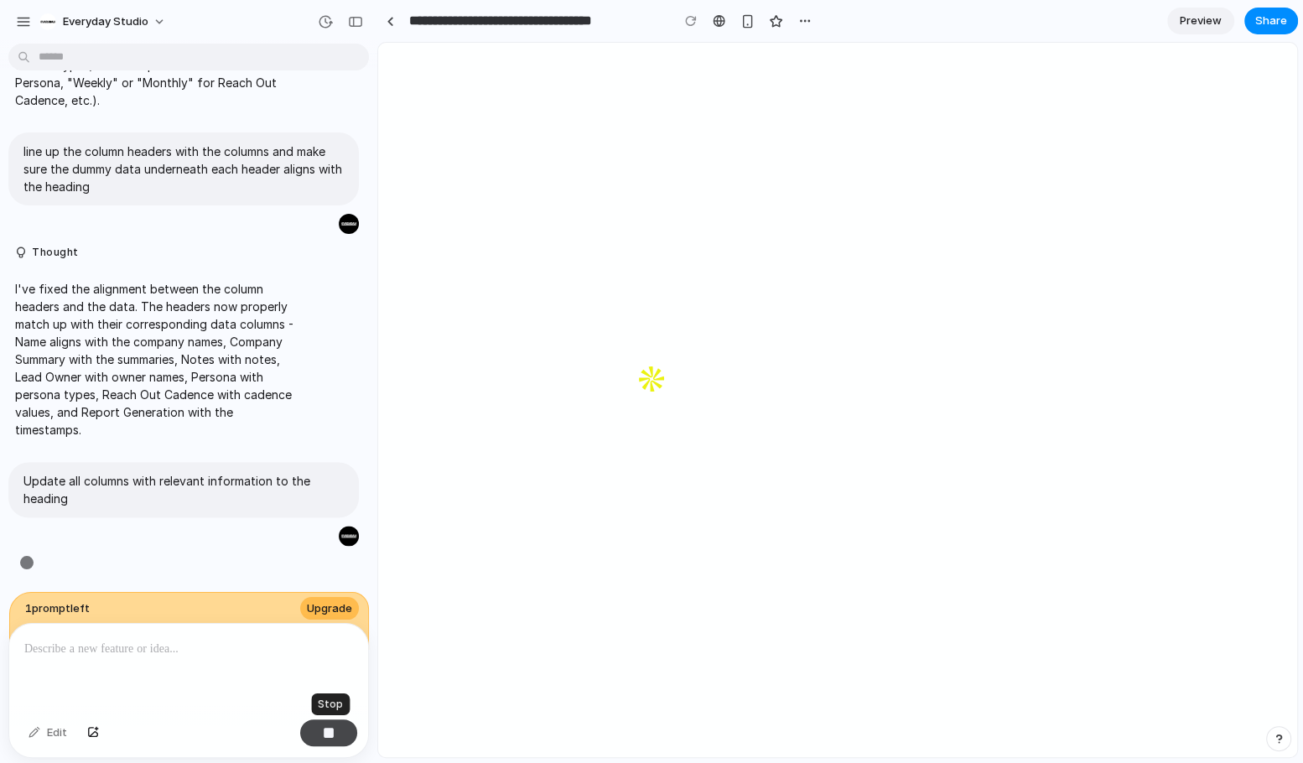
scroll to position [4634, 0]
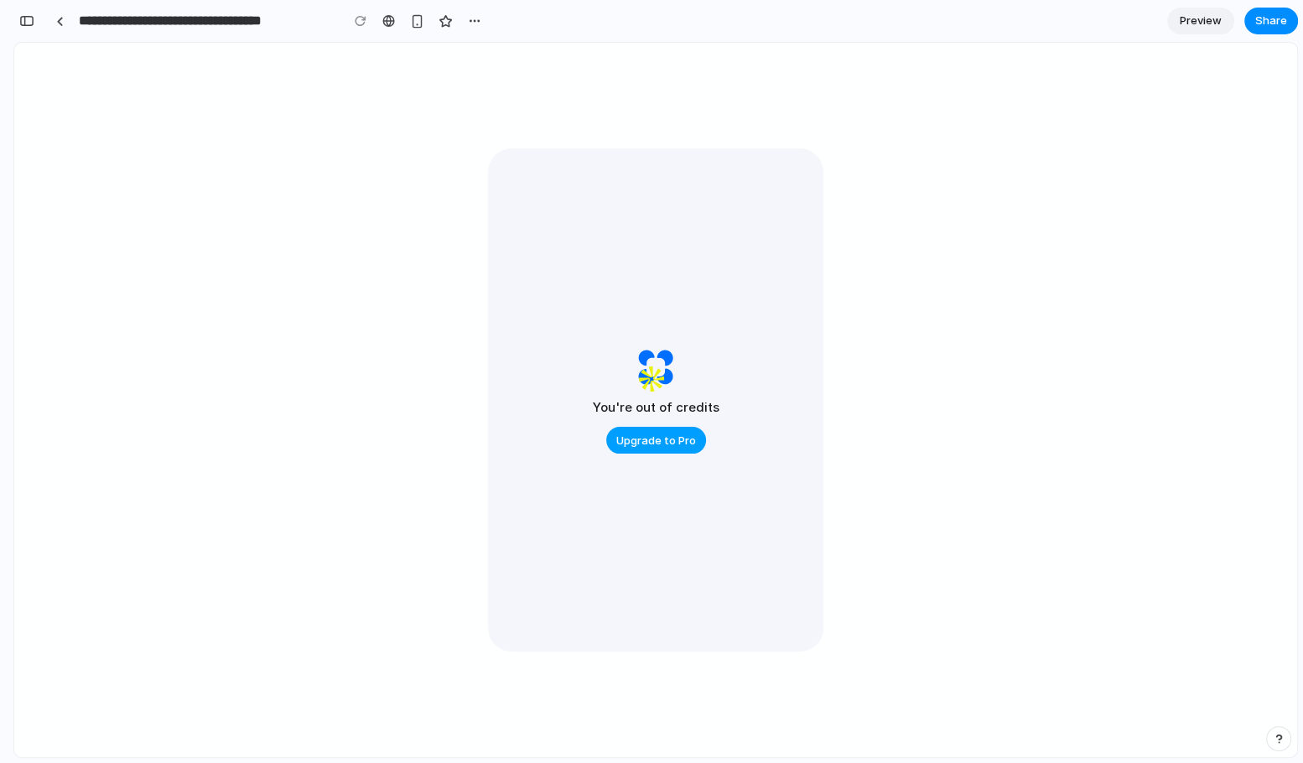
click at [659, 444] on span "Upgrade to Pro" at bounding box center [656, 441] width 80 height 17
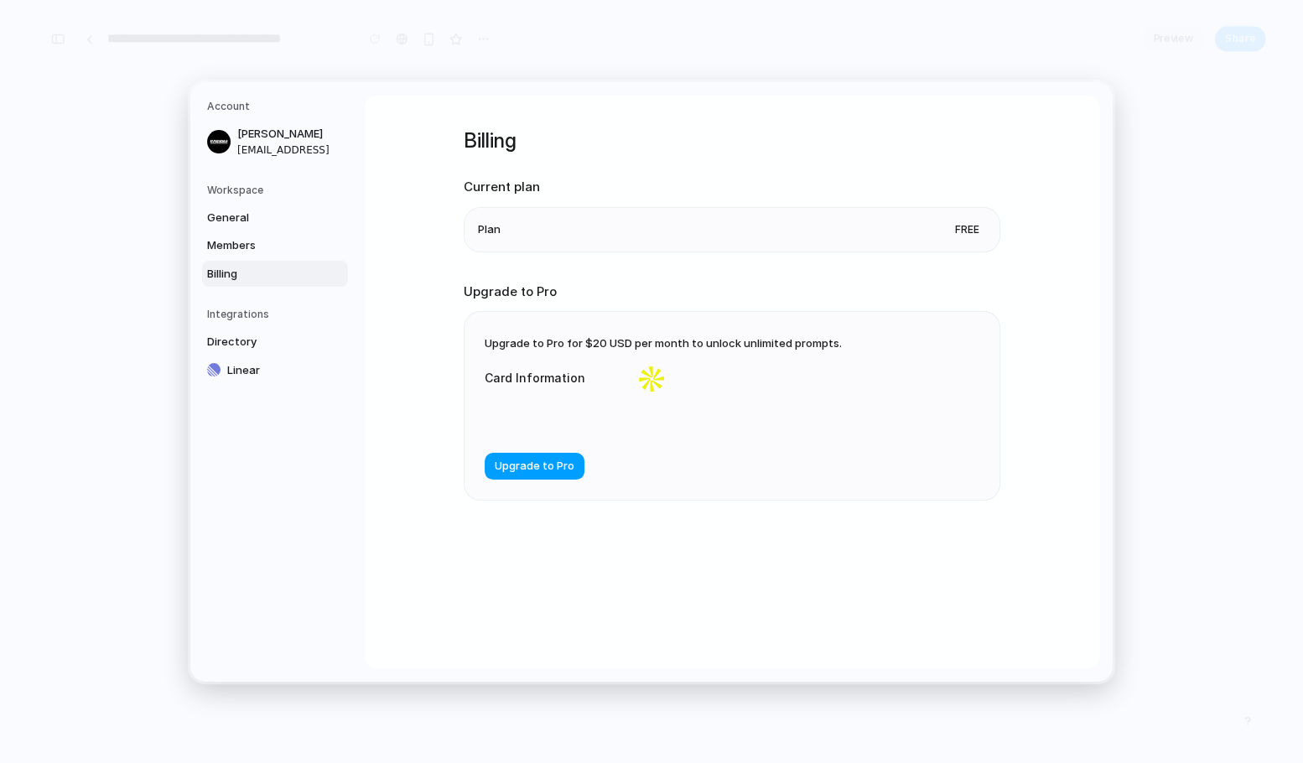
scroll to position [5420, 0]
click at [534, 468] on span "Upgrade to Pro" at bounding box center [535, 466] width 80 height 17
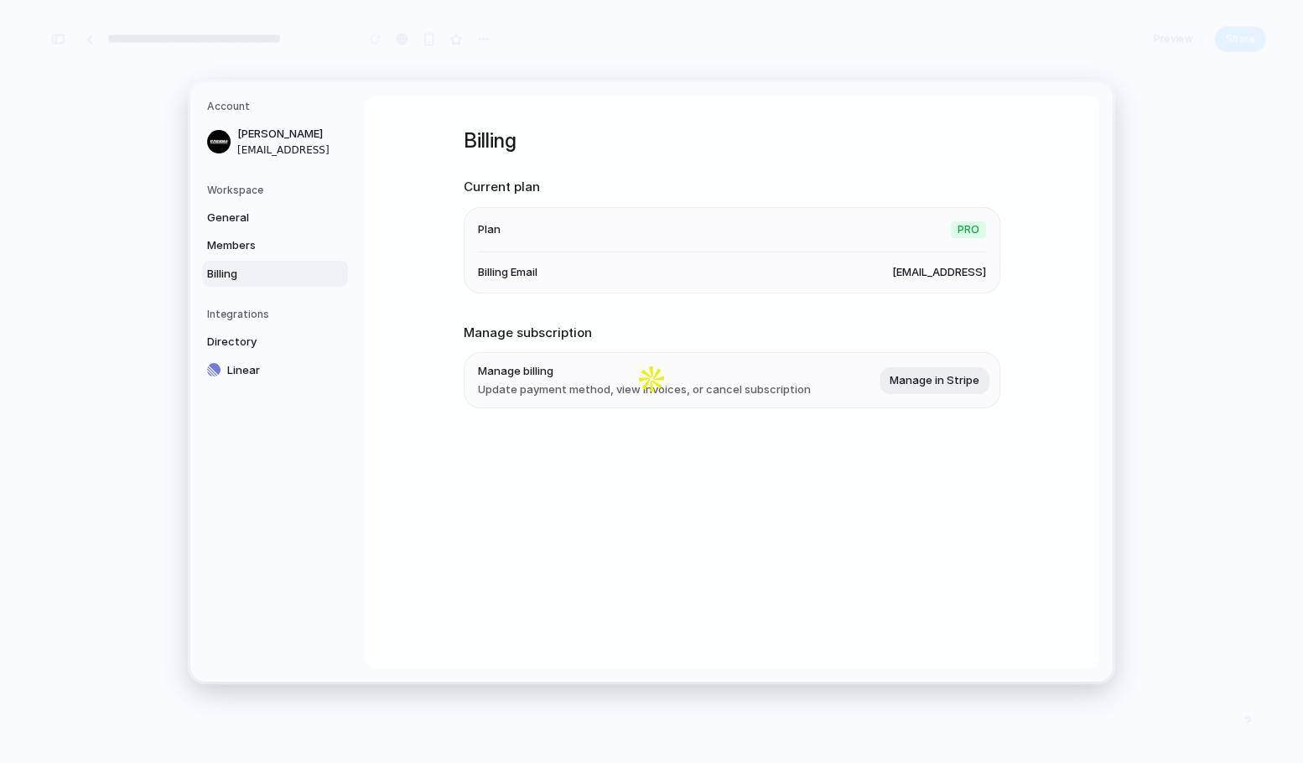
scroll to position [4386, 0]
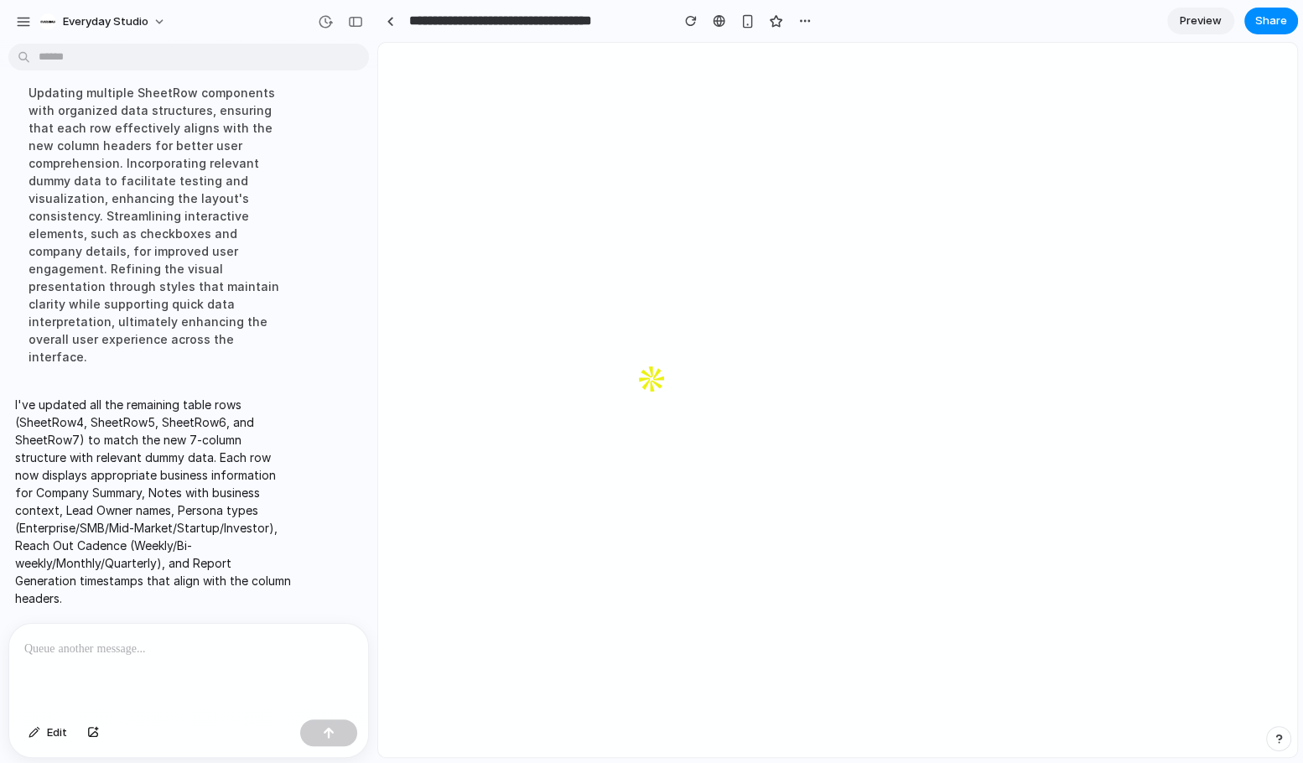
scroll to position [4973, 0]
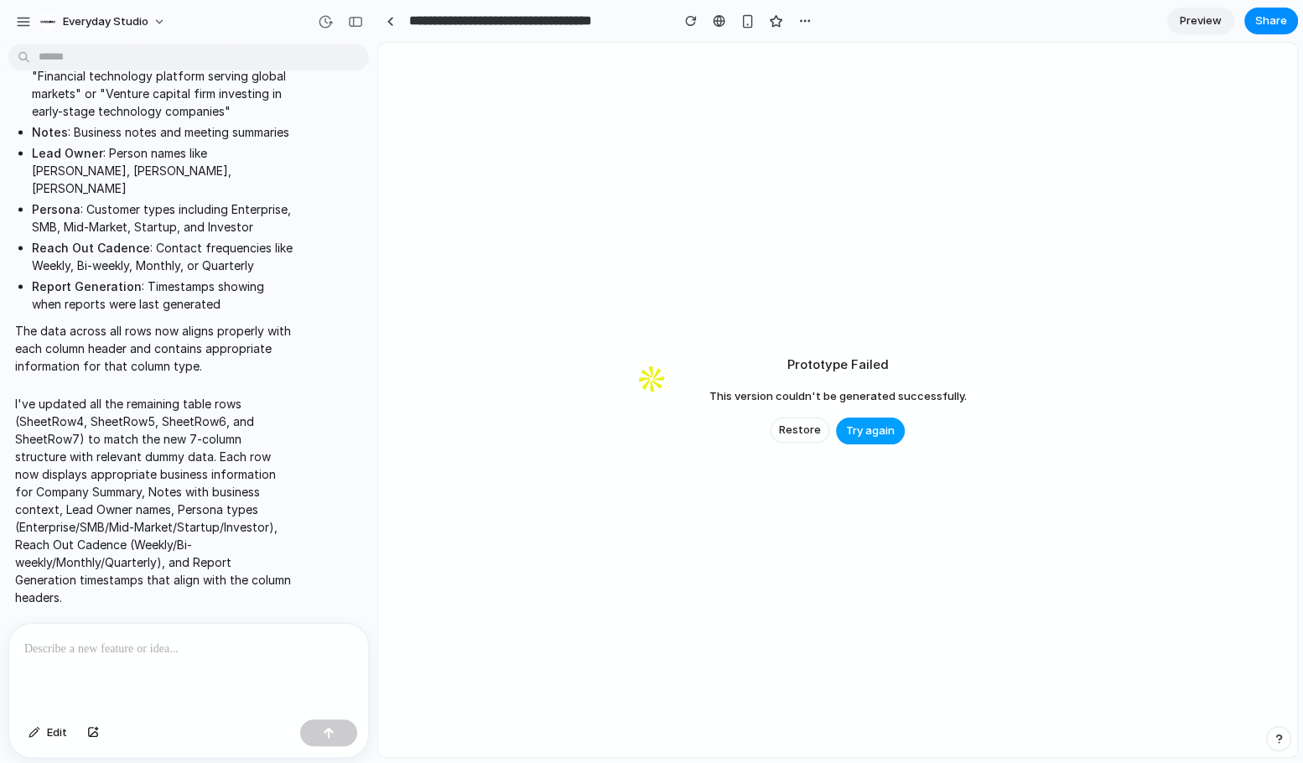
click at [876, 418] on button "Try again" at bounding box center [870, 431] width 69 height 27
click at [877, 432] on span "Try again" at bounding box center [870, 431] width 49 height 17
click at [858, 432] on span "Try again" at bounding box center [870, 431] width 49 height 17
click at [794, 440] on button "Restore" at bounding box center [800, 430] width 59 height 25
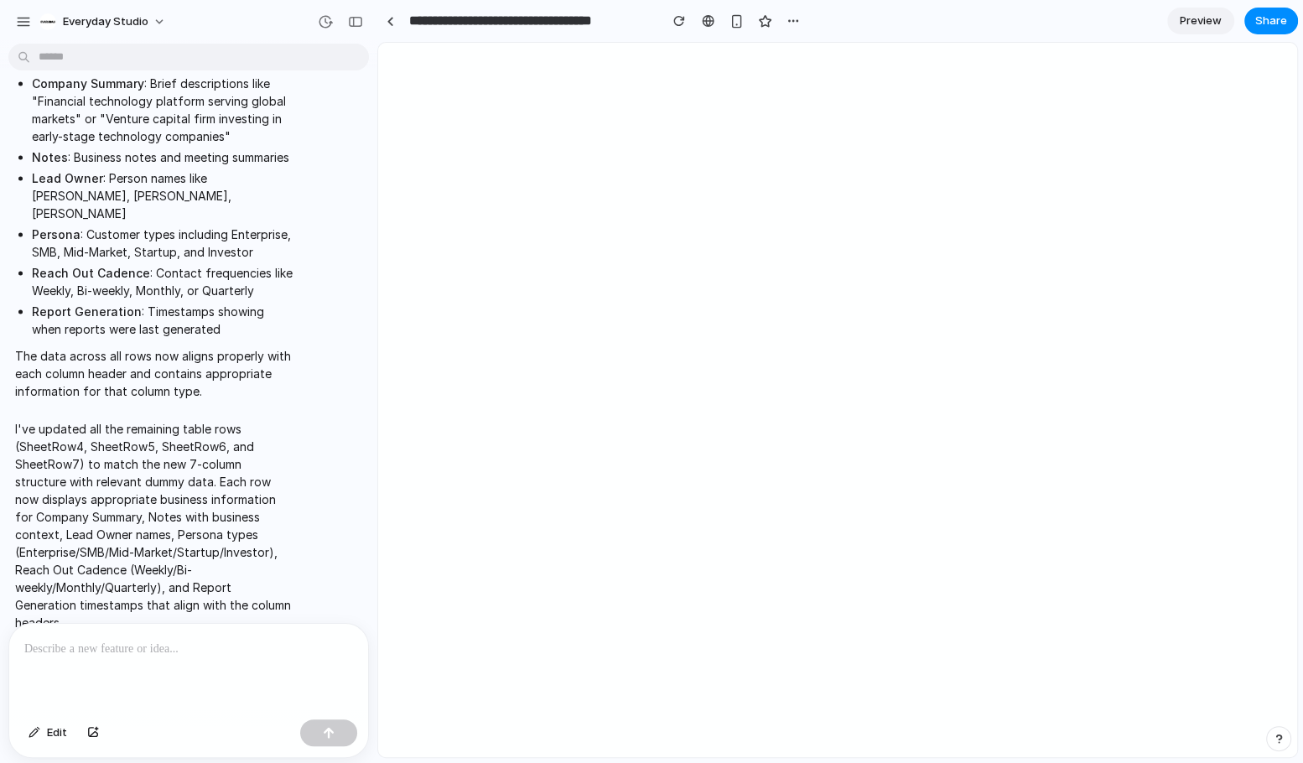
scroll to position [4682, 0]
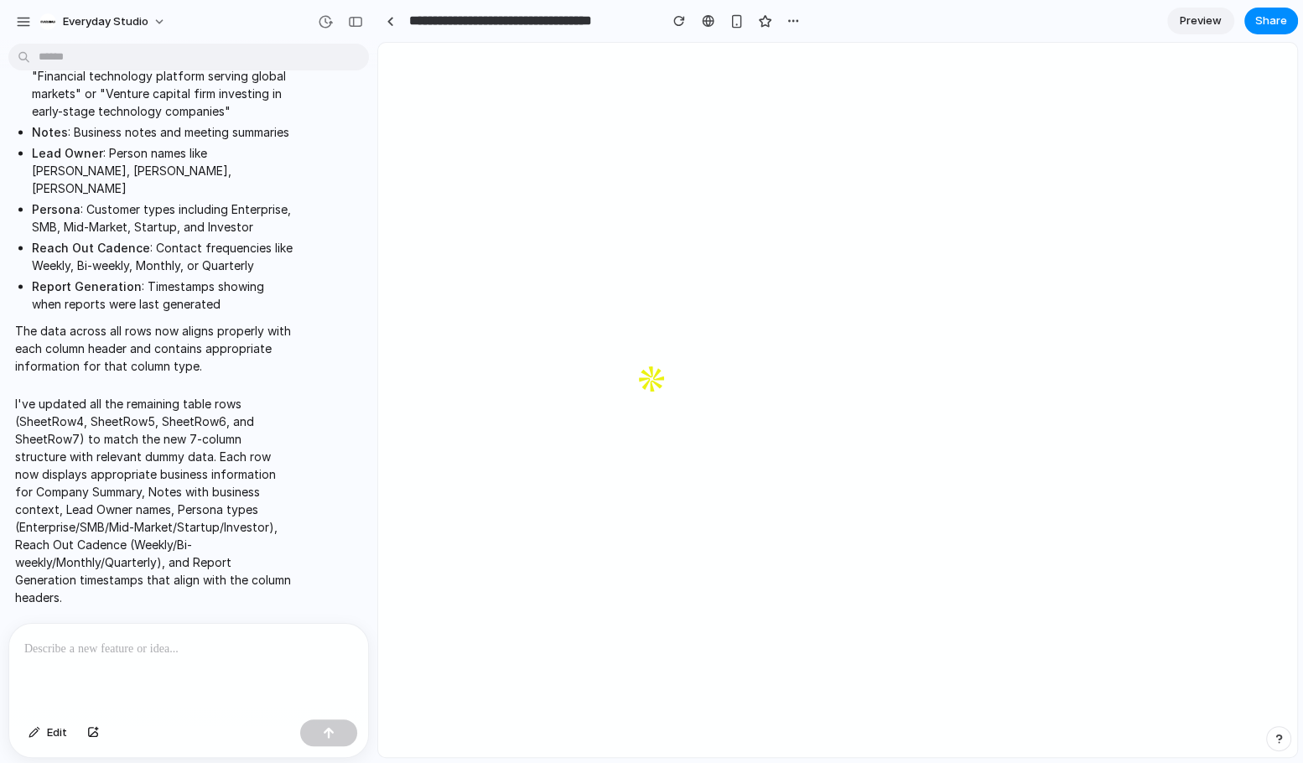
click at [100, 662] on div at bounding box center [188, 668] width 359 height 89
click at [172, 640] on p "******" at bounding box center [188, 649] width 329 height 20
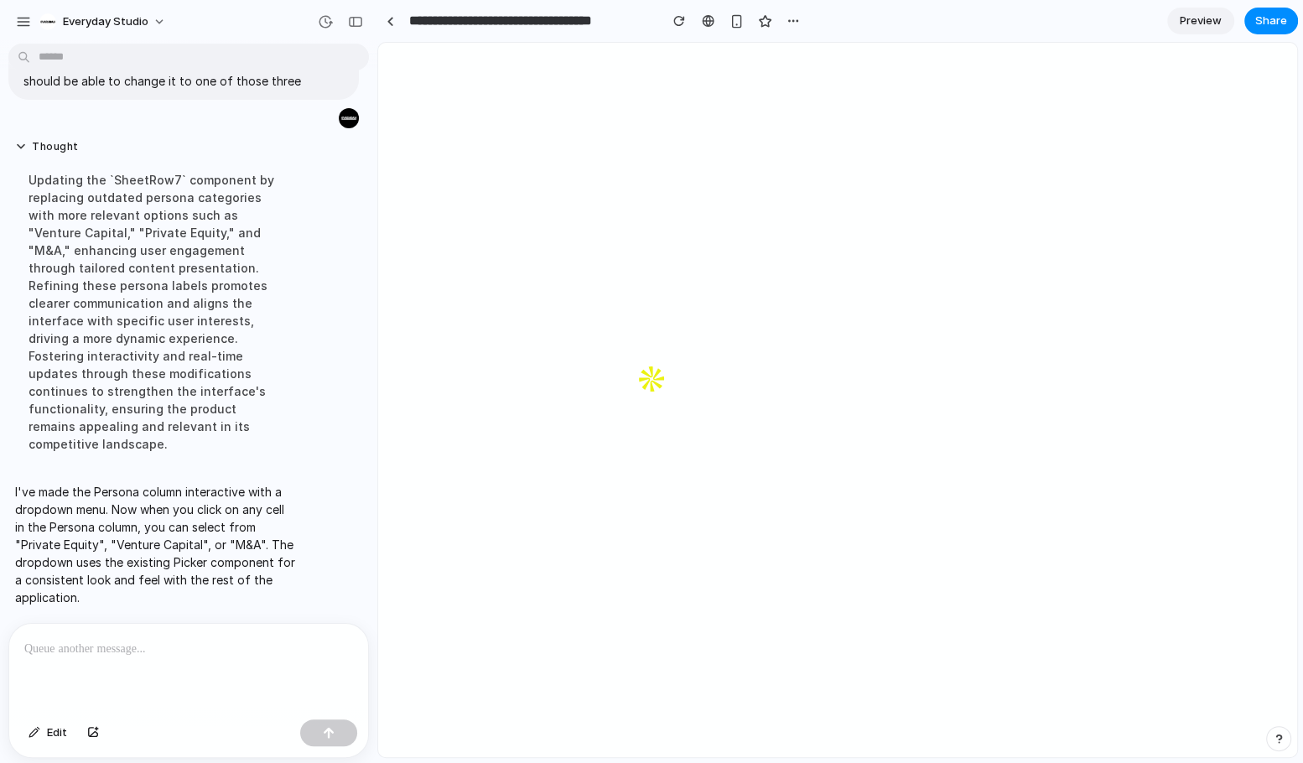
scroll to position [5268, 0]
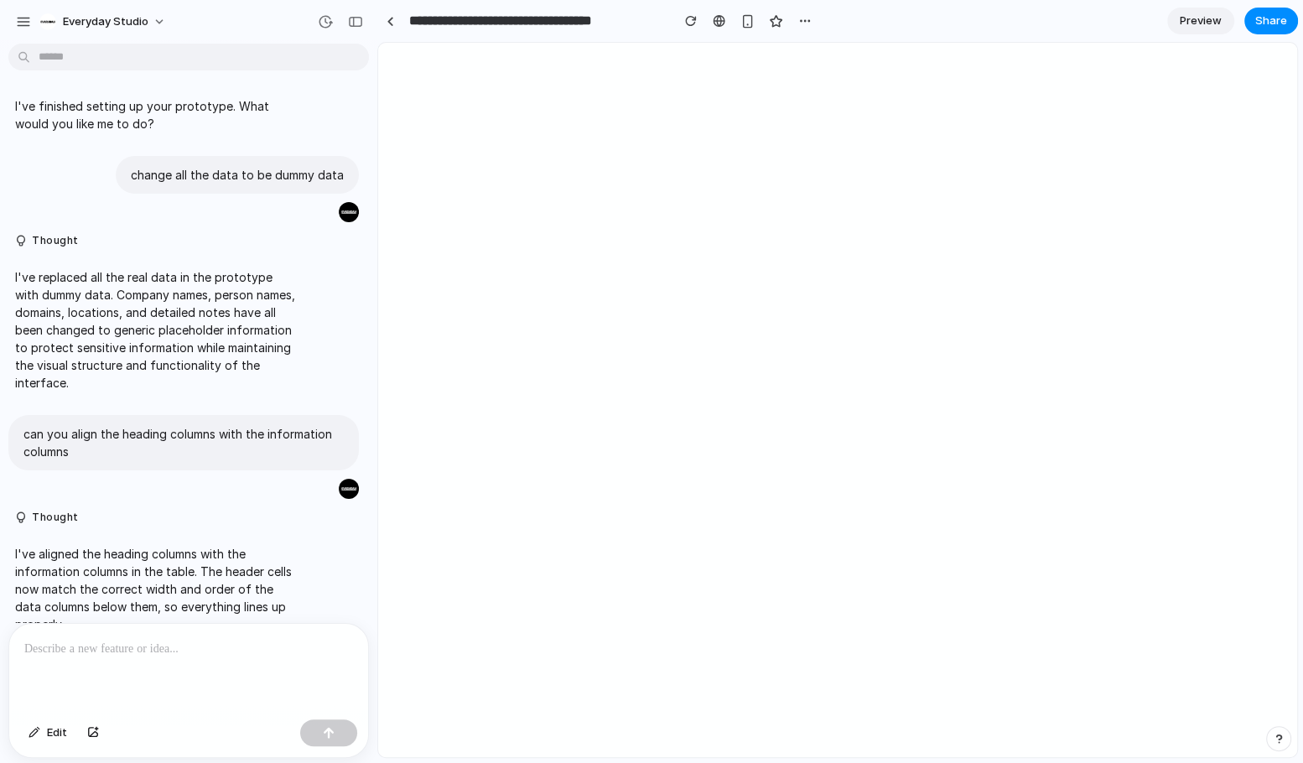
scroll to position [4977, 0]
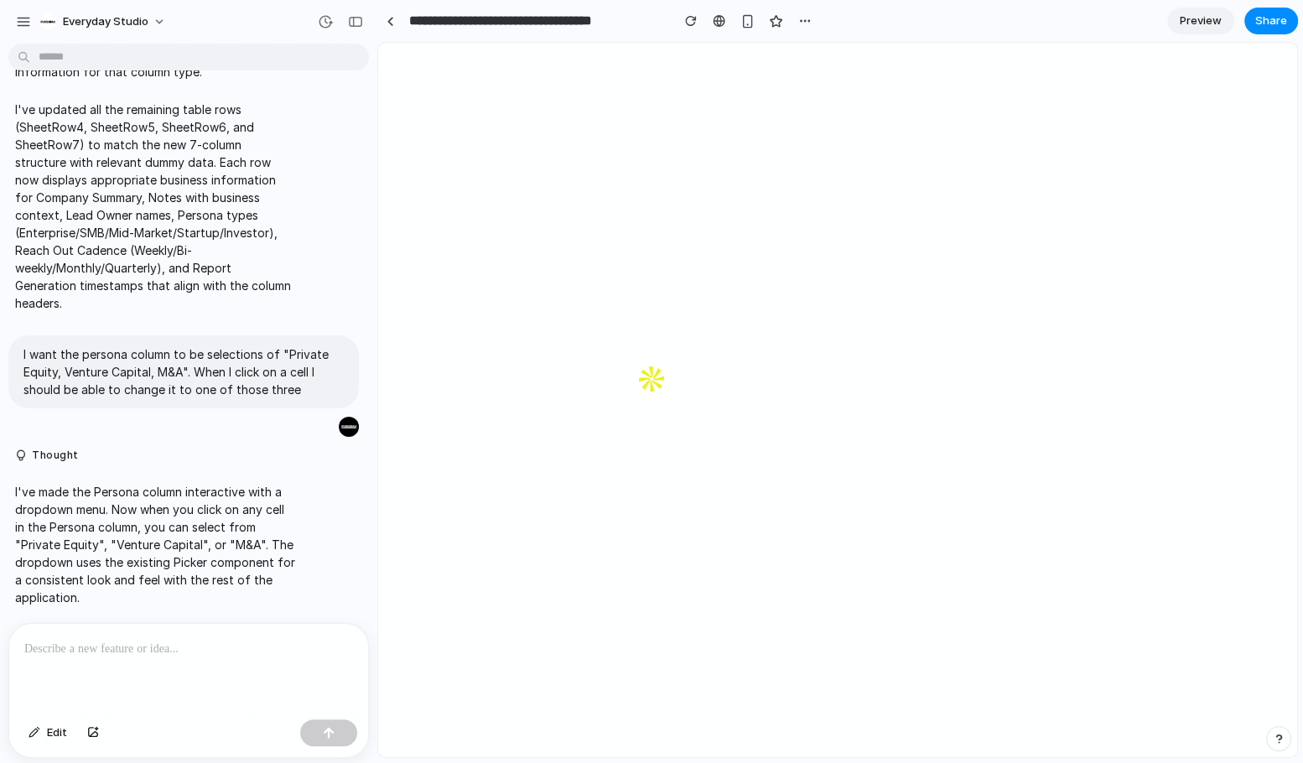
click at [157, 669] on div at bounding box center [188, 668] width 359 height 89
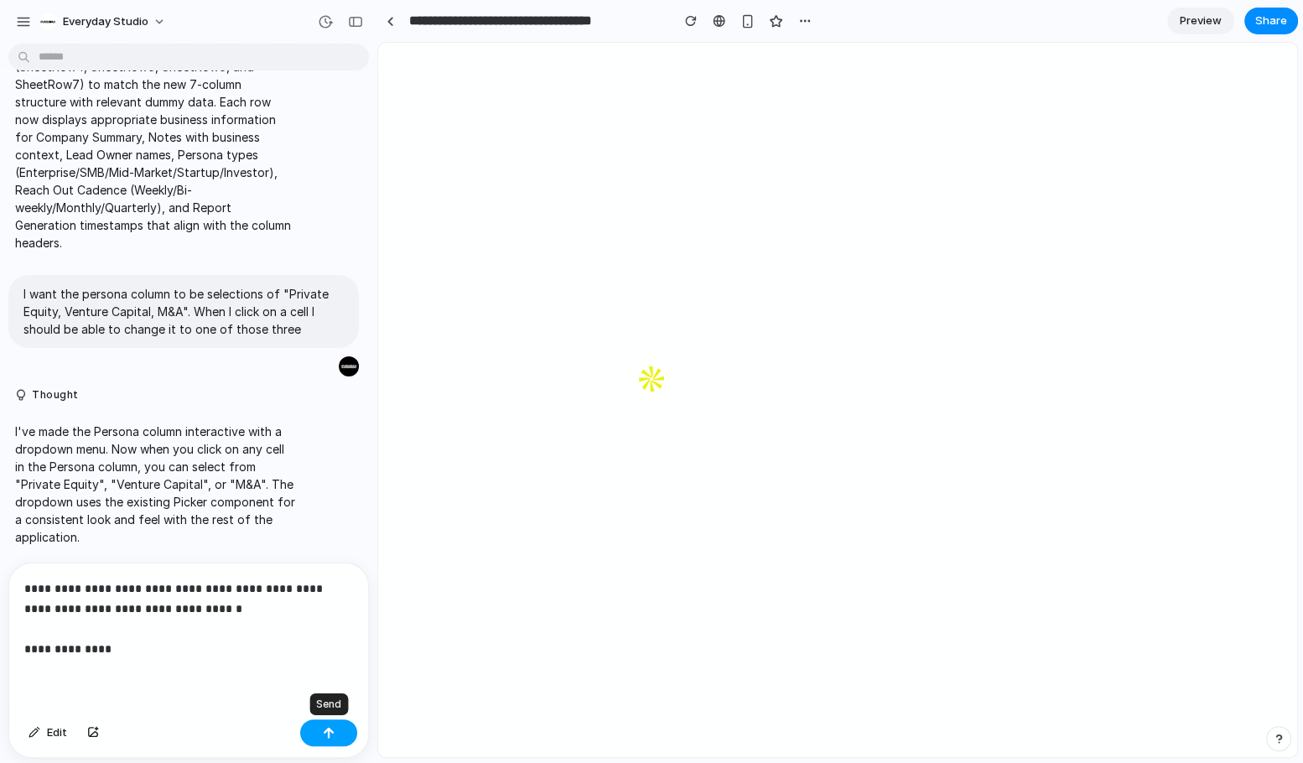
click at [326, 730] on div "button" at bounding box center [329, 733] width 12 height 12
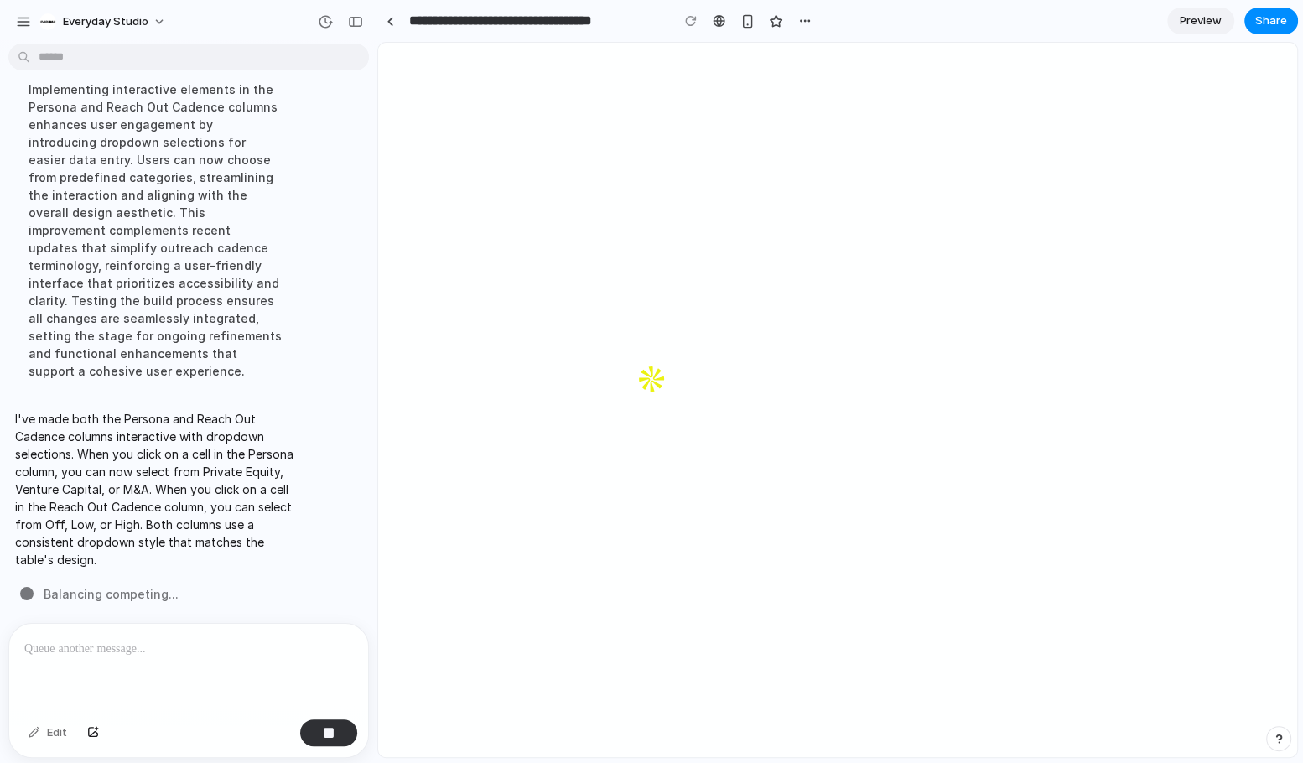
scroll to position [5624, 0]
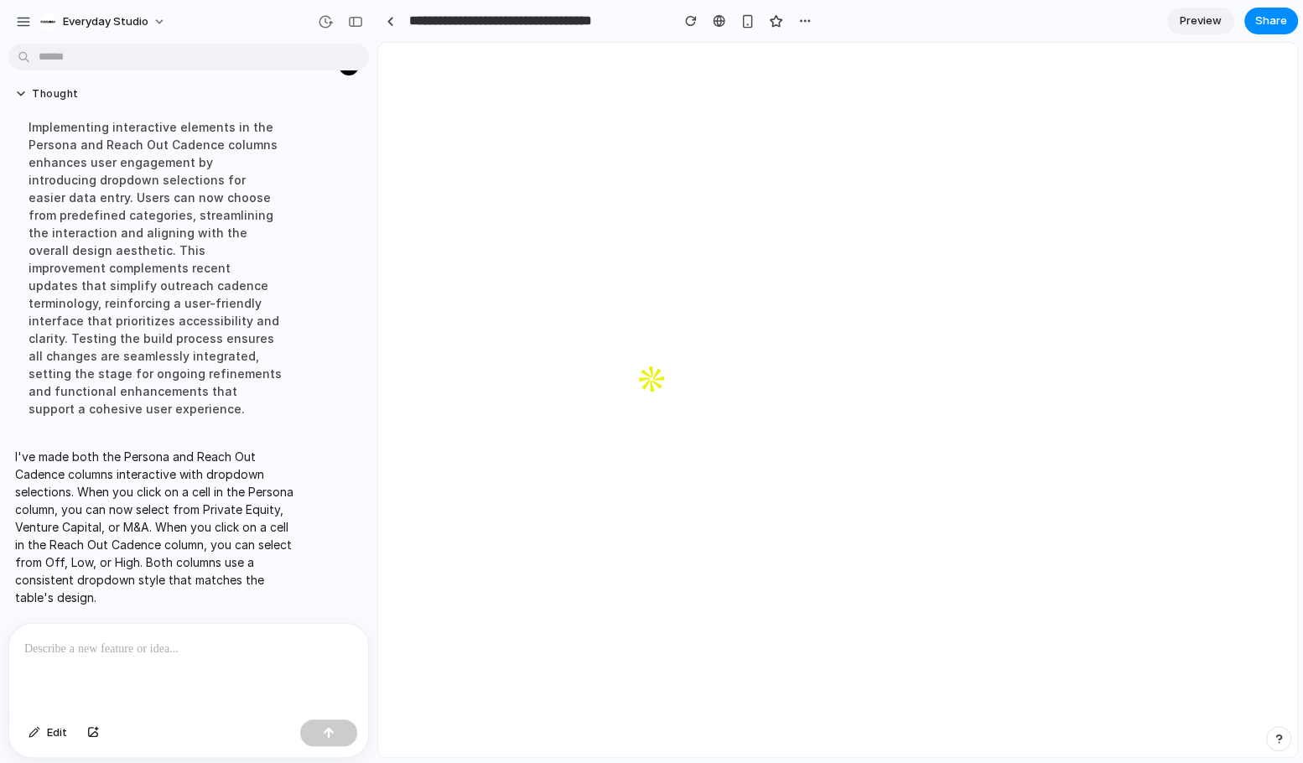
click at [94, 652] on p at bounding box center [188, 649] width 329 height 20
click at [242, 672] on div "**********" at bounding box center [188, 668] width 359 height 89
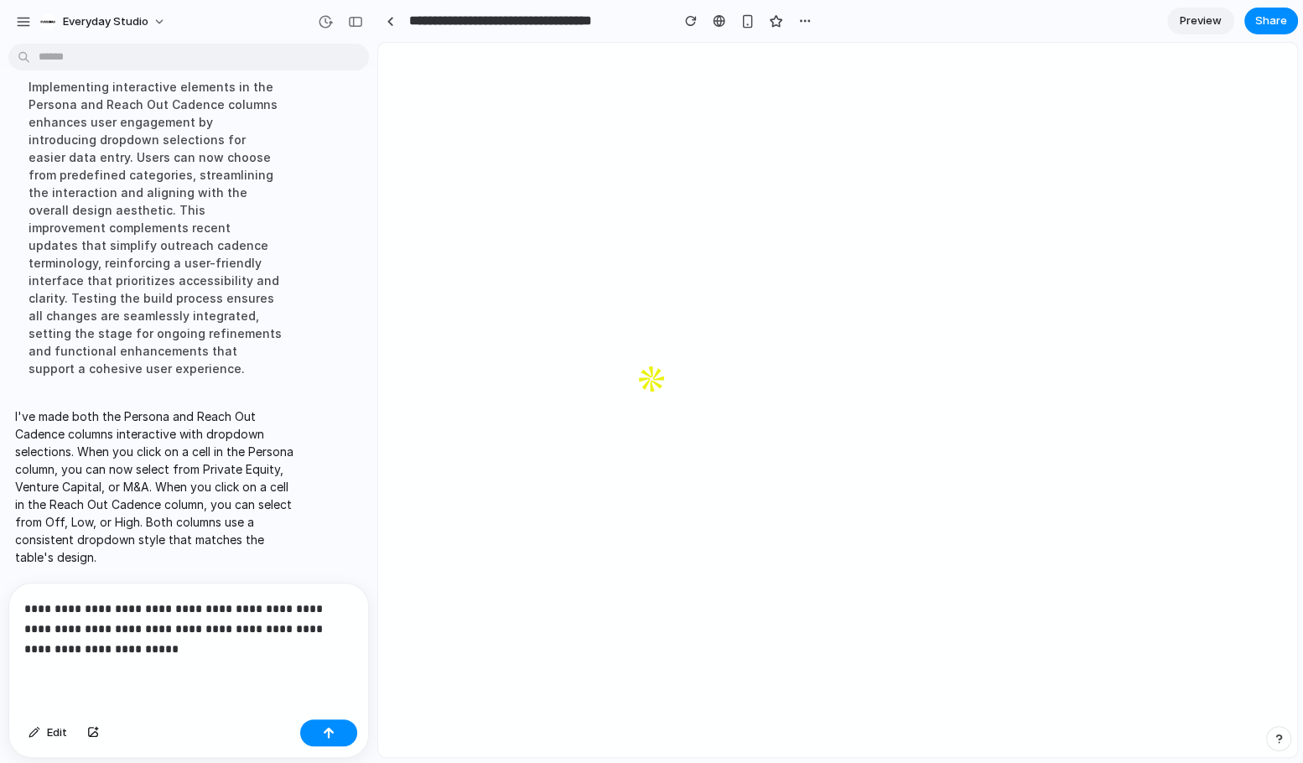
click at [141, 650] on p "**********" at bounding box center [188, 629] width 329 height 60
click at [104, 648] on p "**********" at bounding box center [188, 629] width 329 height 60
click at [302, 650] on p "**********" at bounding box center [188, 629] width 329 height 60
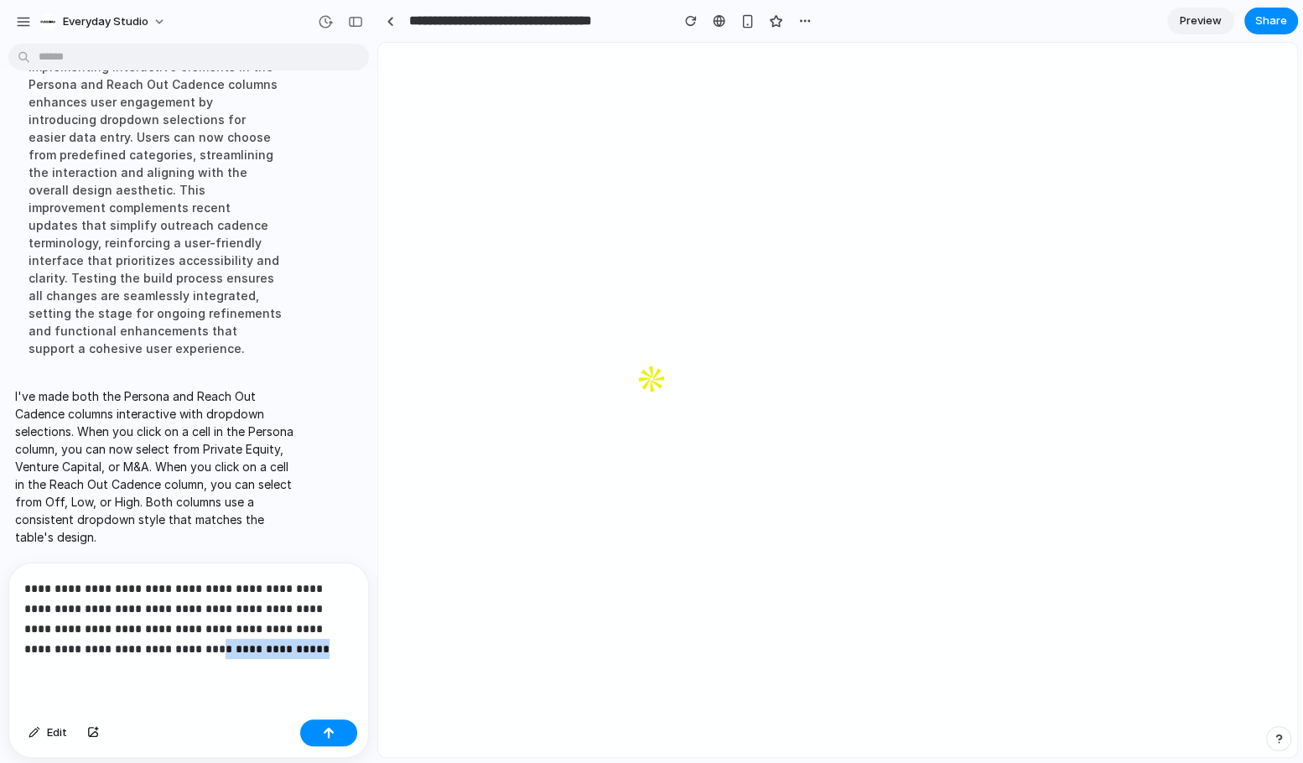
drag, startPoint x: 75, startPoint y: 649, endPoint x: 229, endPoint y: 653, distance: 153.5
click at [229, 653] on p "**********" at bounding box center [188, 619] width 329 height 81
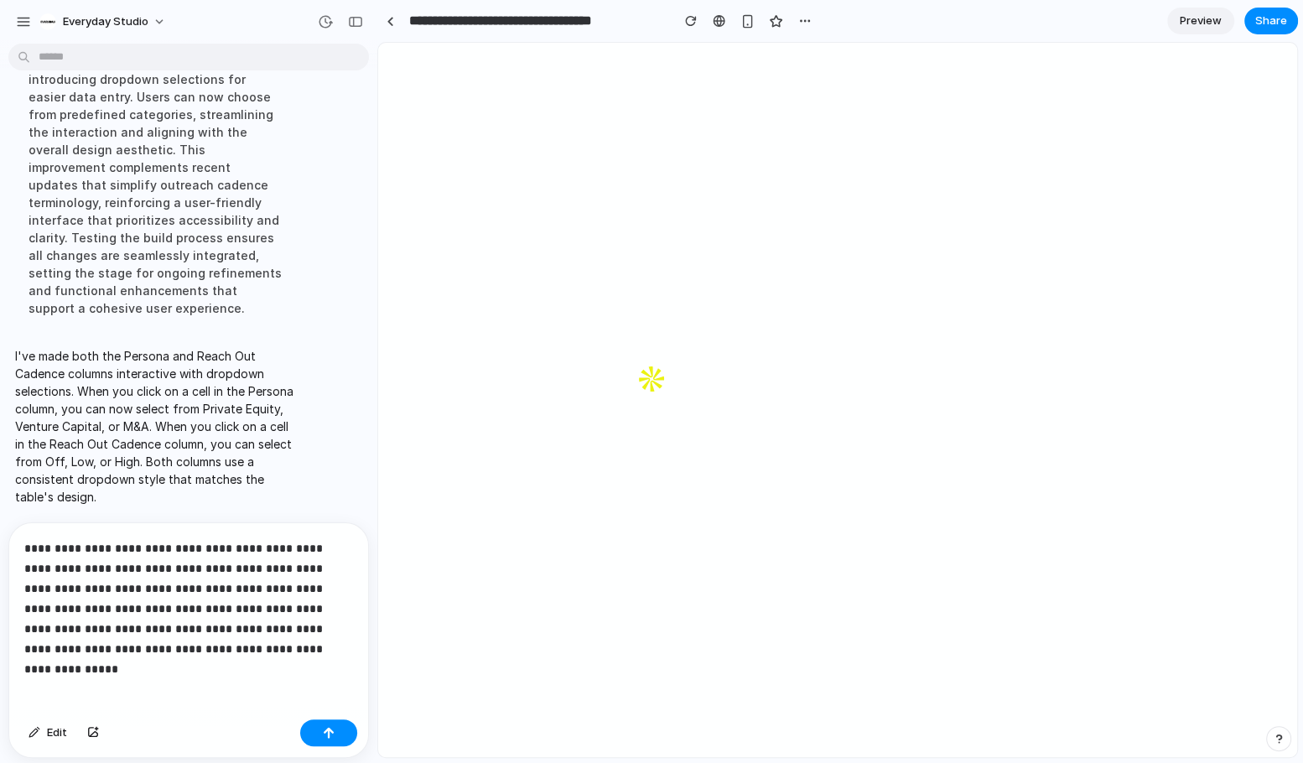
click at [200, 658] on p "**********" at bounding box center [188, 598] width 329 height 121
drag, startPoint x: 206, startPoint y: 657, endPoint x: 250, endPoint y: 631, distance: 50.8
click at [250, 631] on p "**********" at bounding box center [188, 598] width 329 height 121
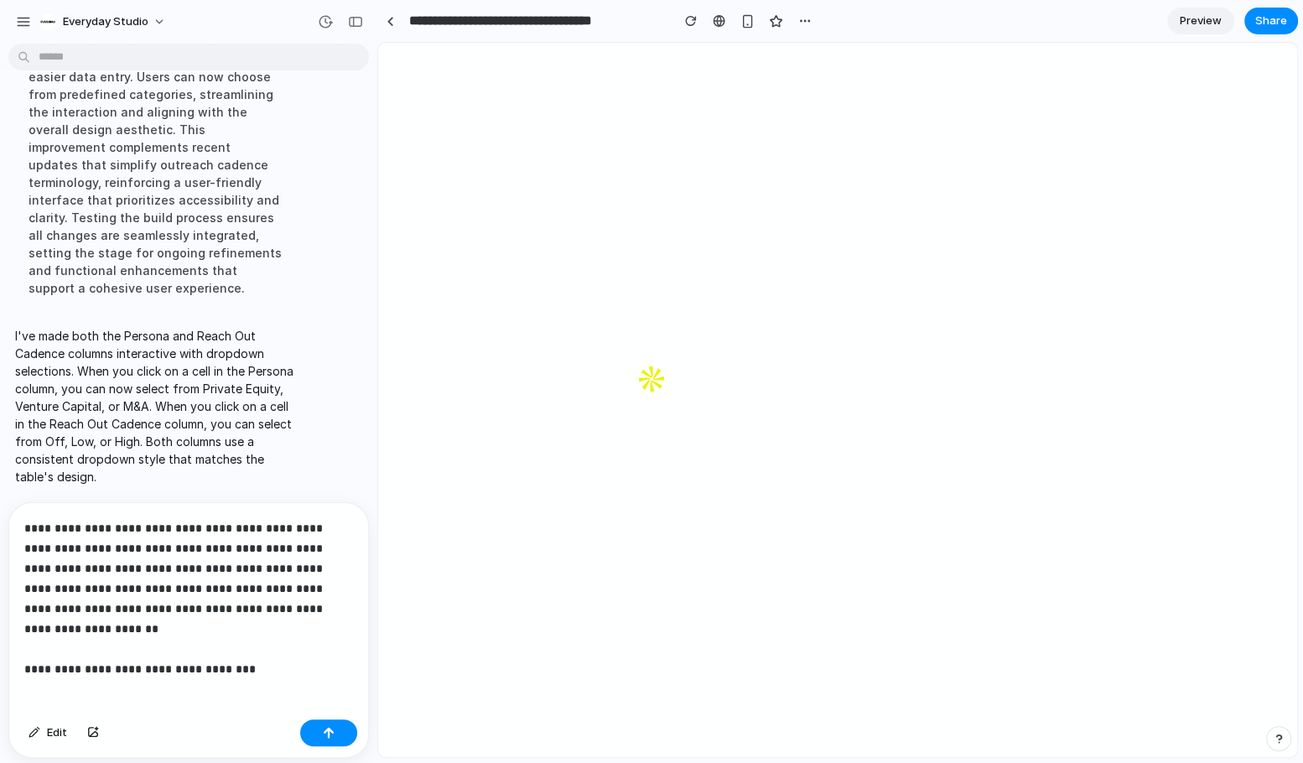
click at [201, 649] on p "**********" at bounding box center [188, 588] width 329 height 141
click at [252, 658] on p "**********" at bounding box center [188, 588] width 329 height 141
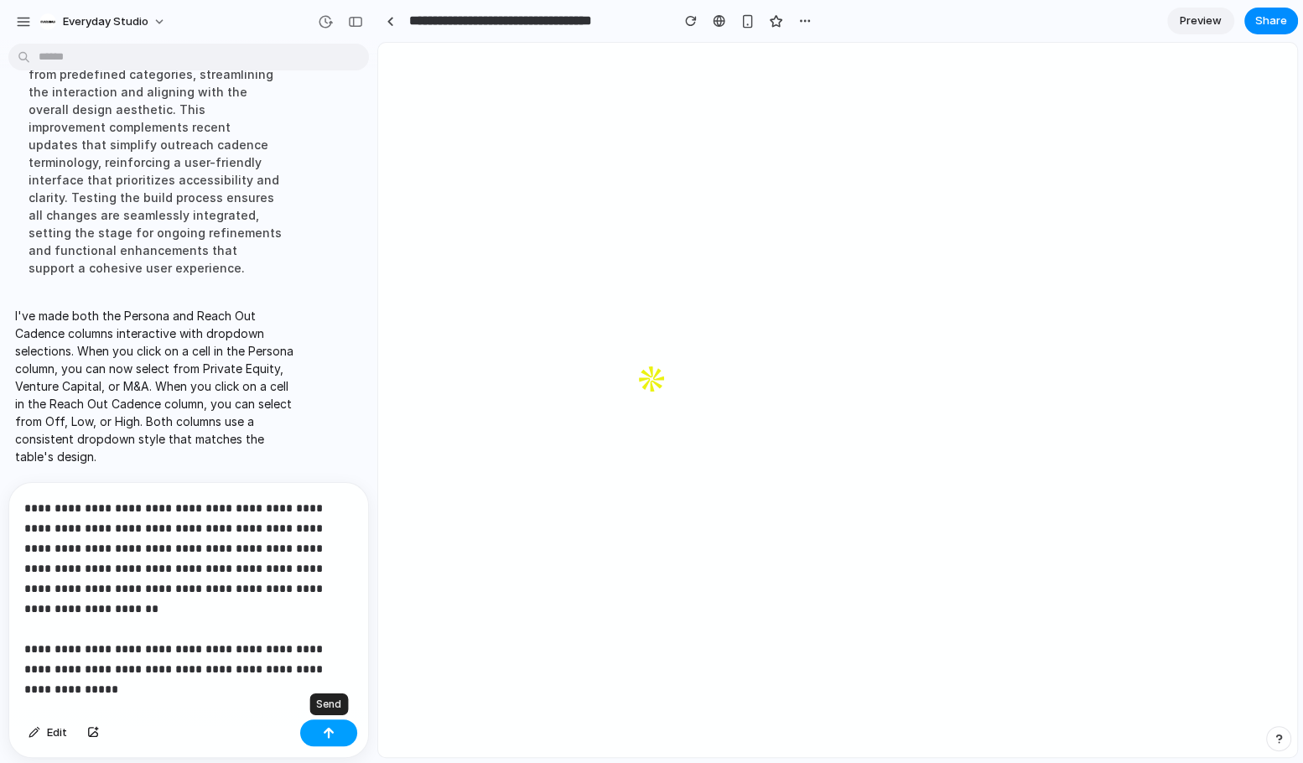
click at [335, 729] on button "button" at bounding box center [328, 733] width 57 height 27
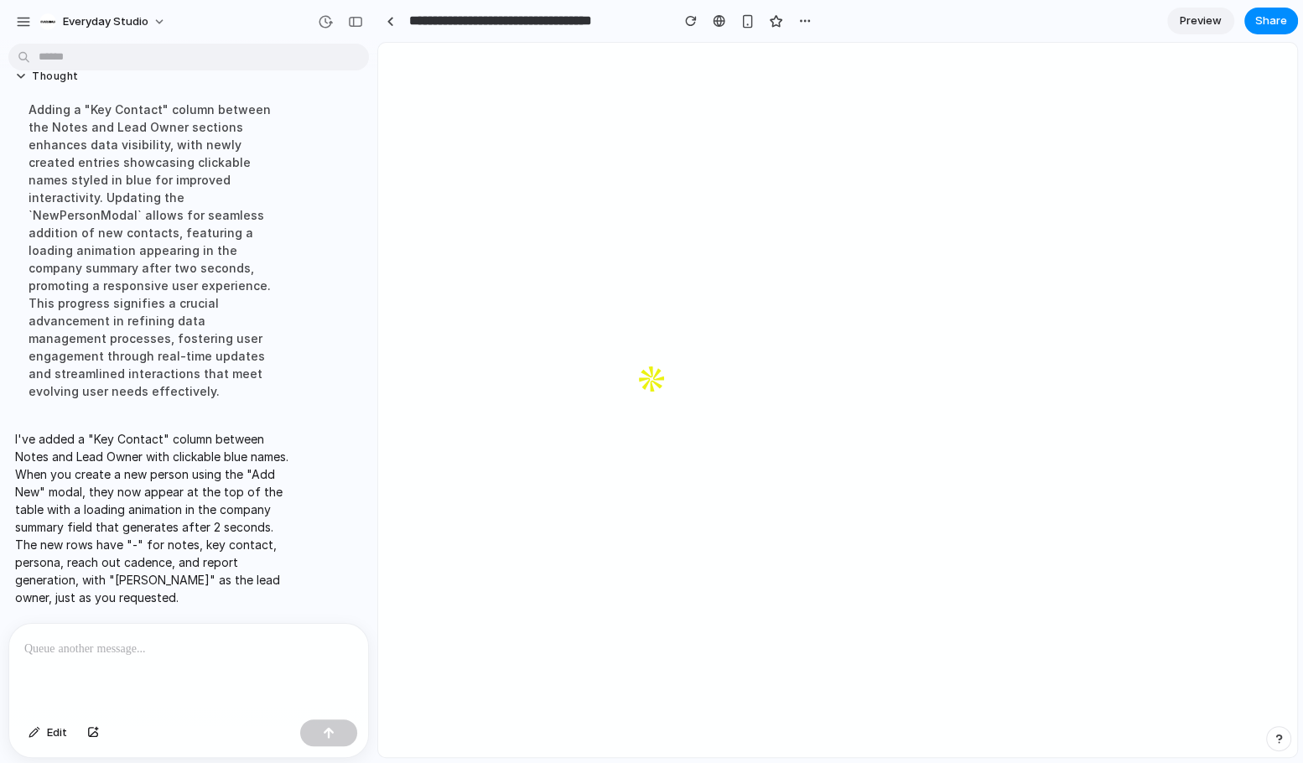
scroll to position [6033, 0]
click at [170, 665] on div at bounding box center [188, 668] width 359 height 89
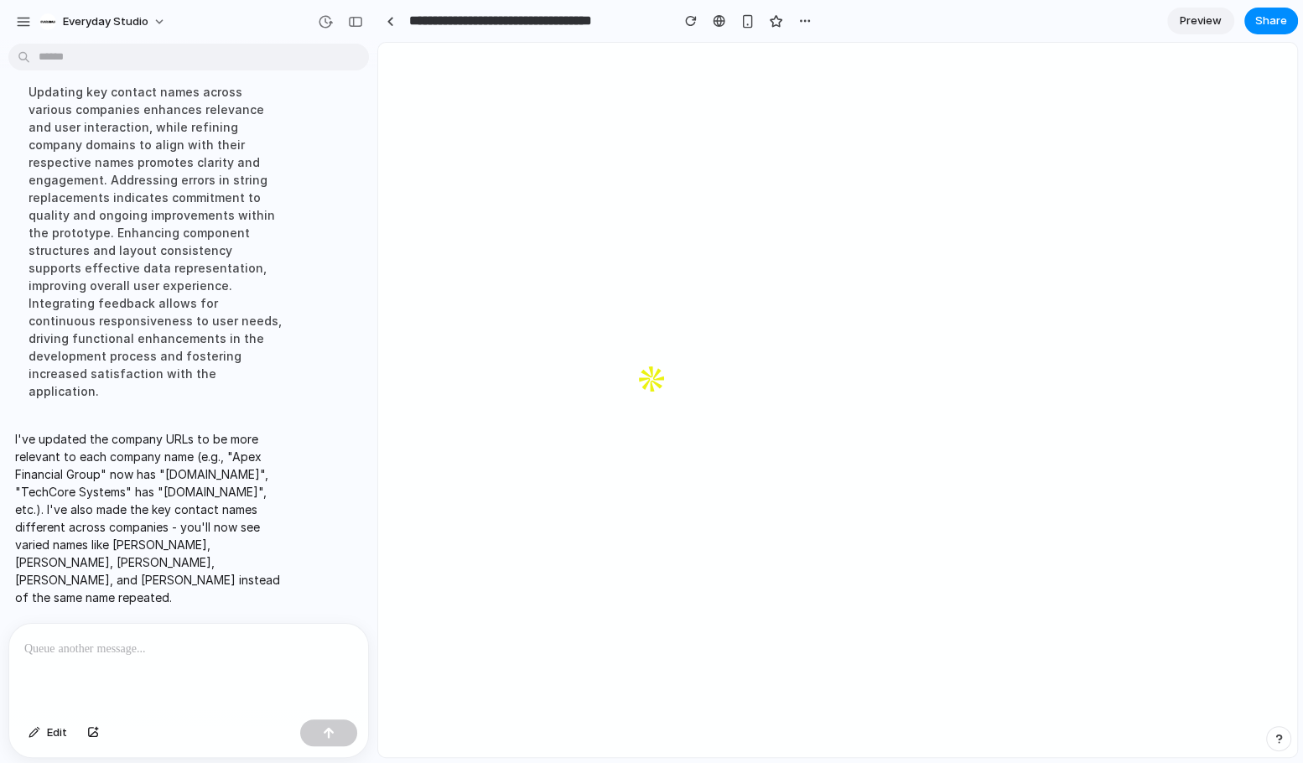
scroll to position [6398, 0]
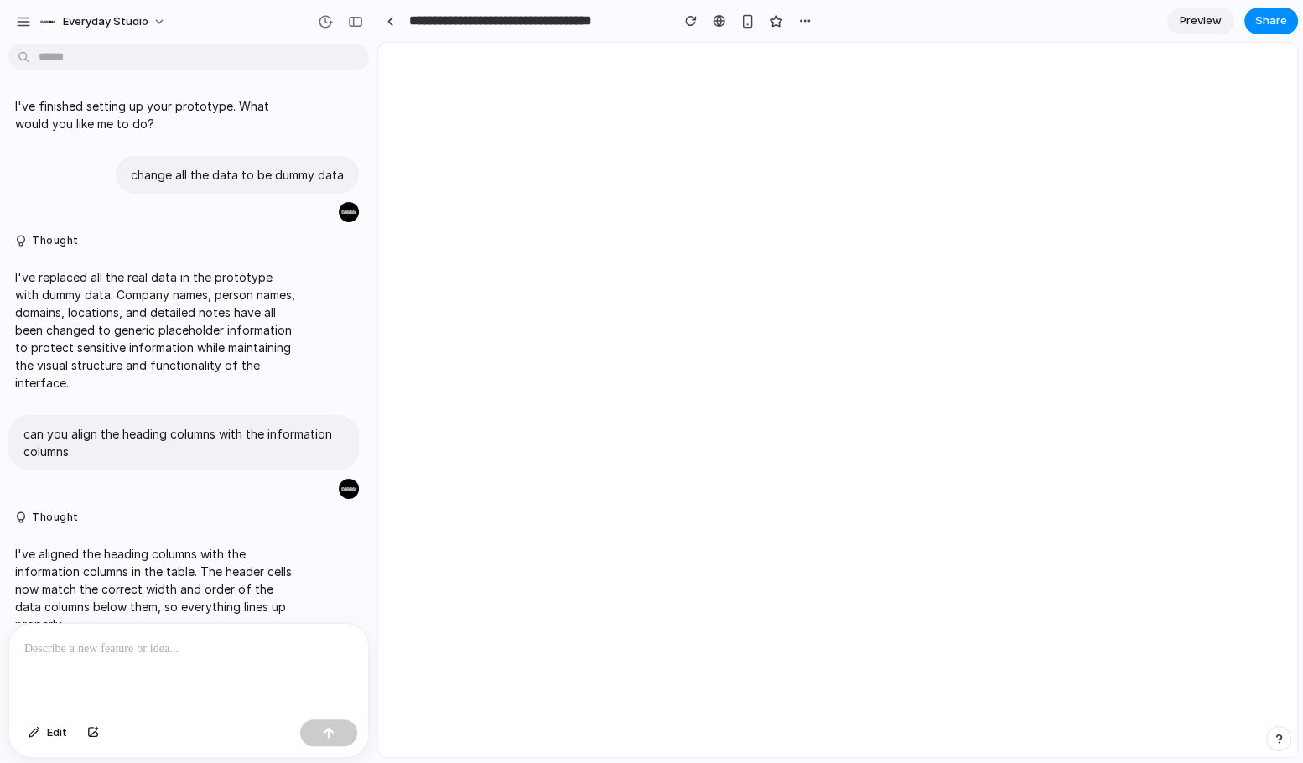
scroll to position [6090, 0]
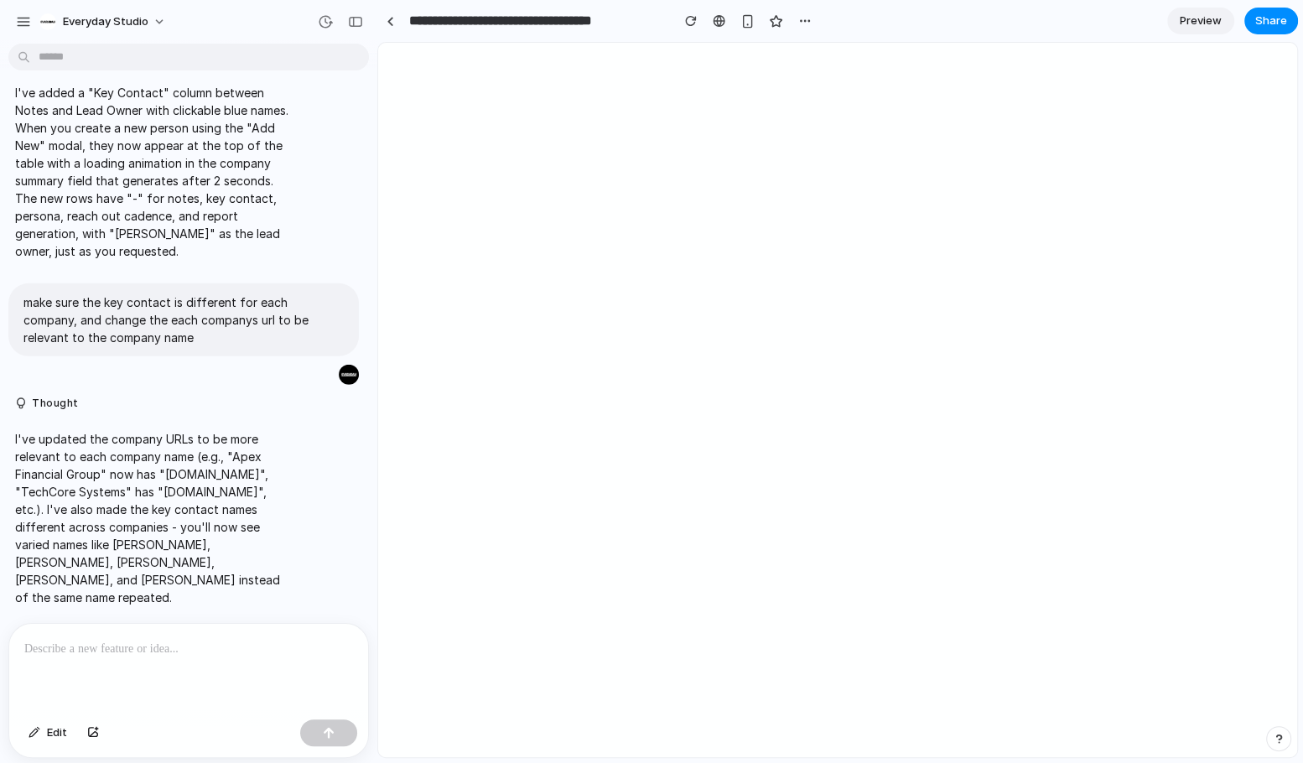
click at [148, 655] on p at bounding box center [188, 649] width 329 height 20
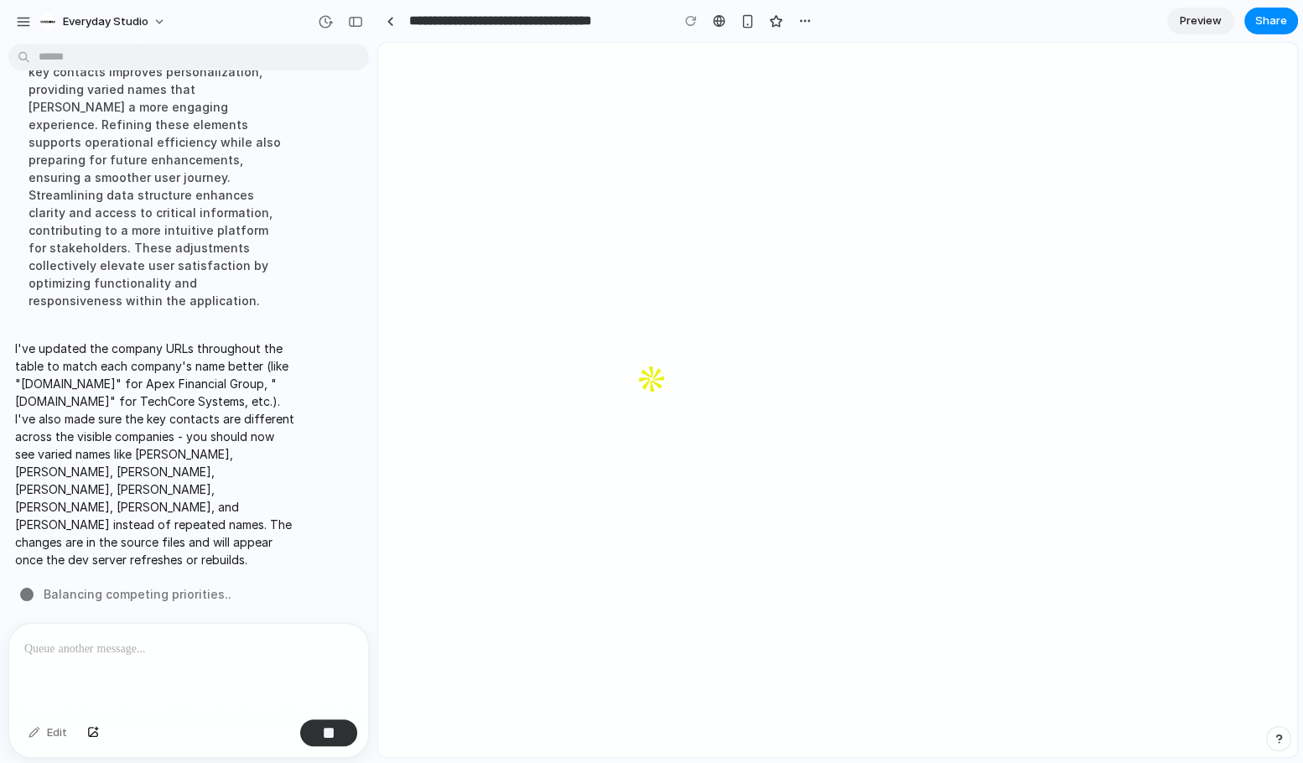
scroll to position [6763, 0]
